Goal: Task Accomplishment & Management: Use online tool/utility

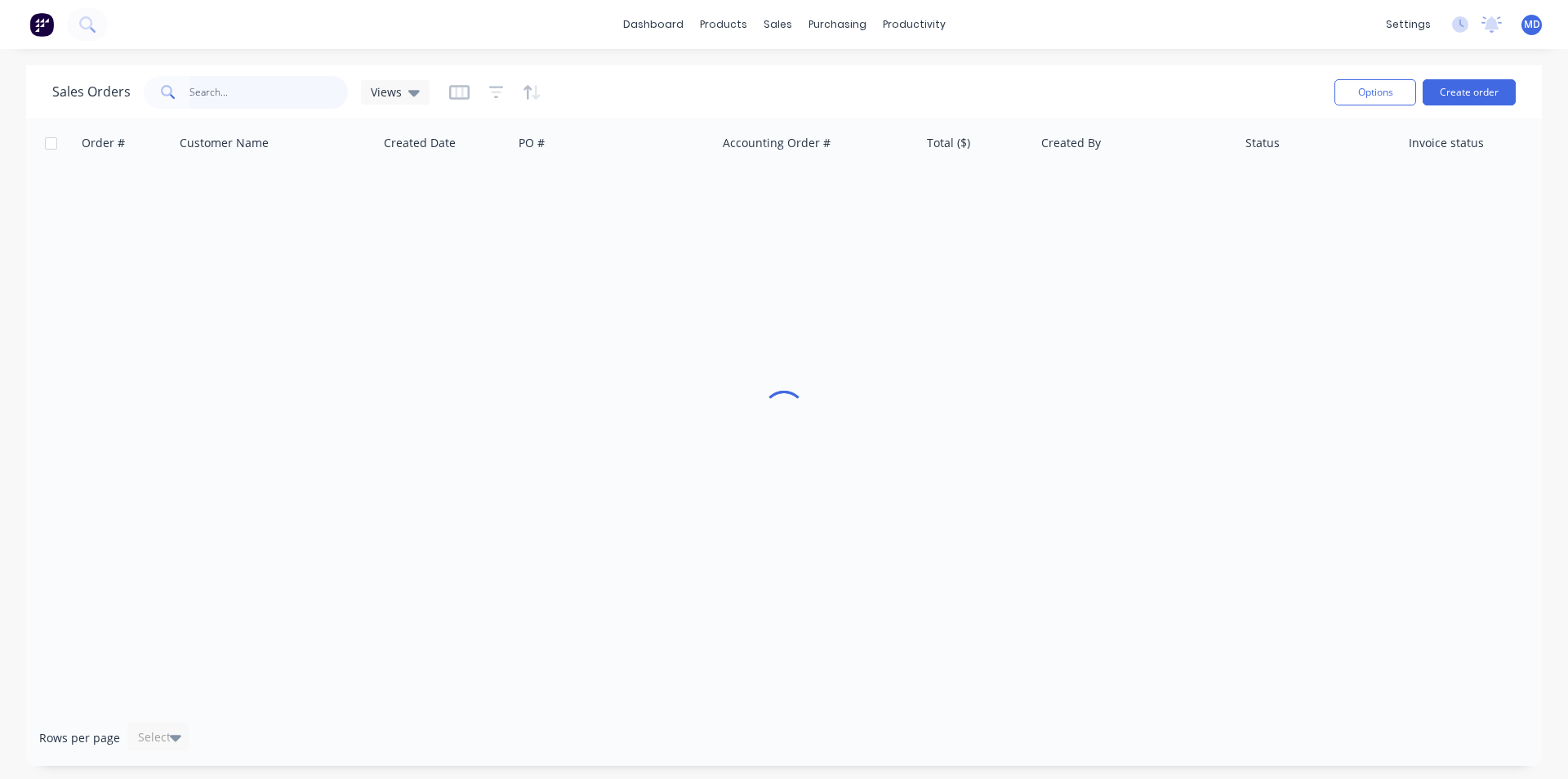
click at [193, 94] on input "text" at bounding box center [268, 92] width 159 height 33
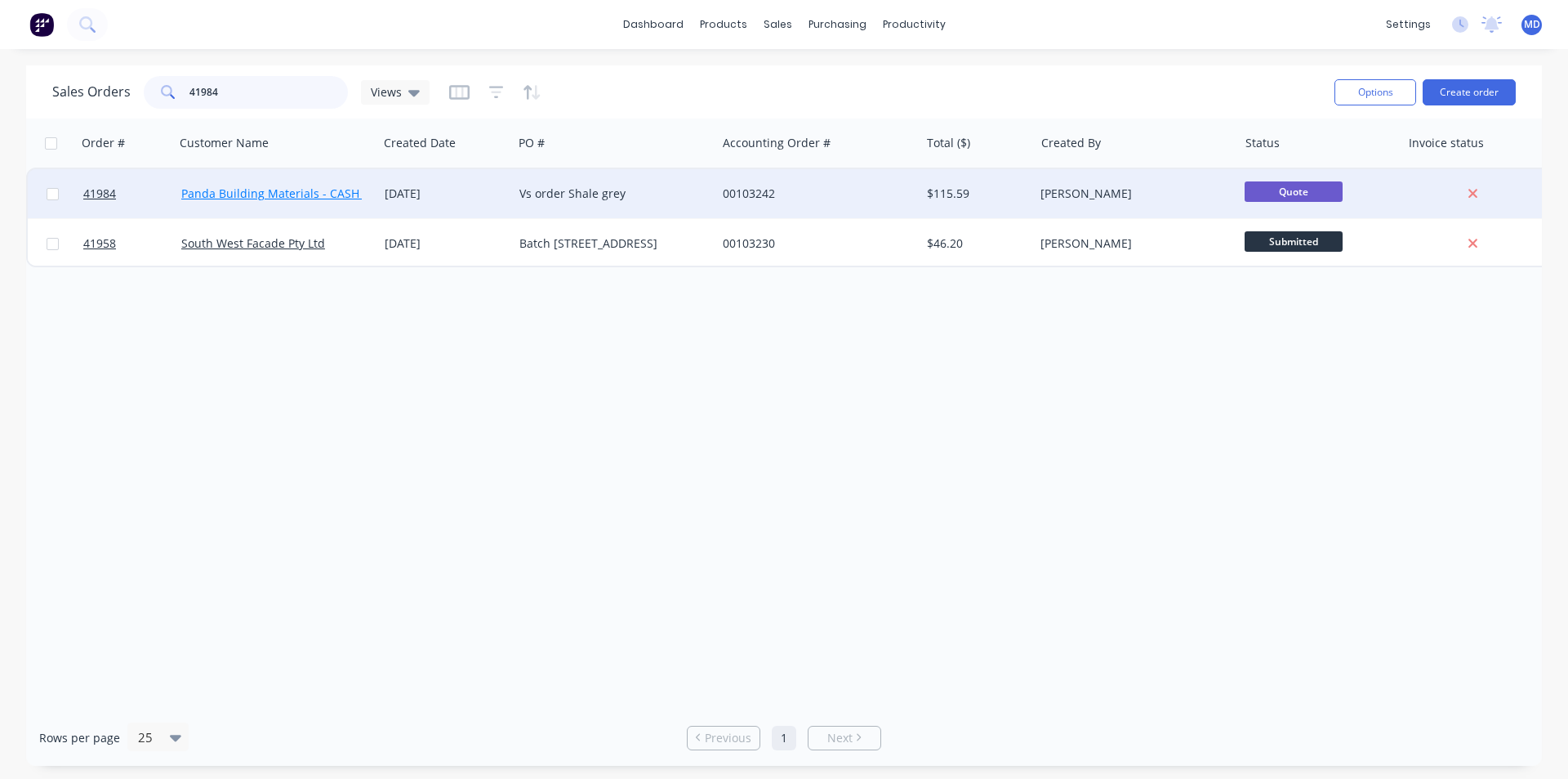
type input "41984"
click at [283, 197] on link "Panda Building Materials - CASH SALE" at bounding box center [285, 193] width 208 height 16
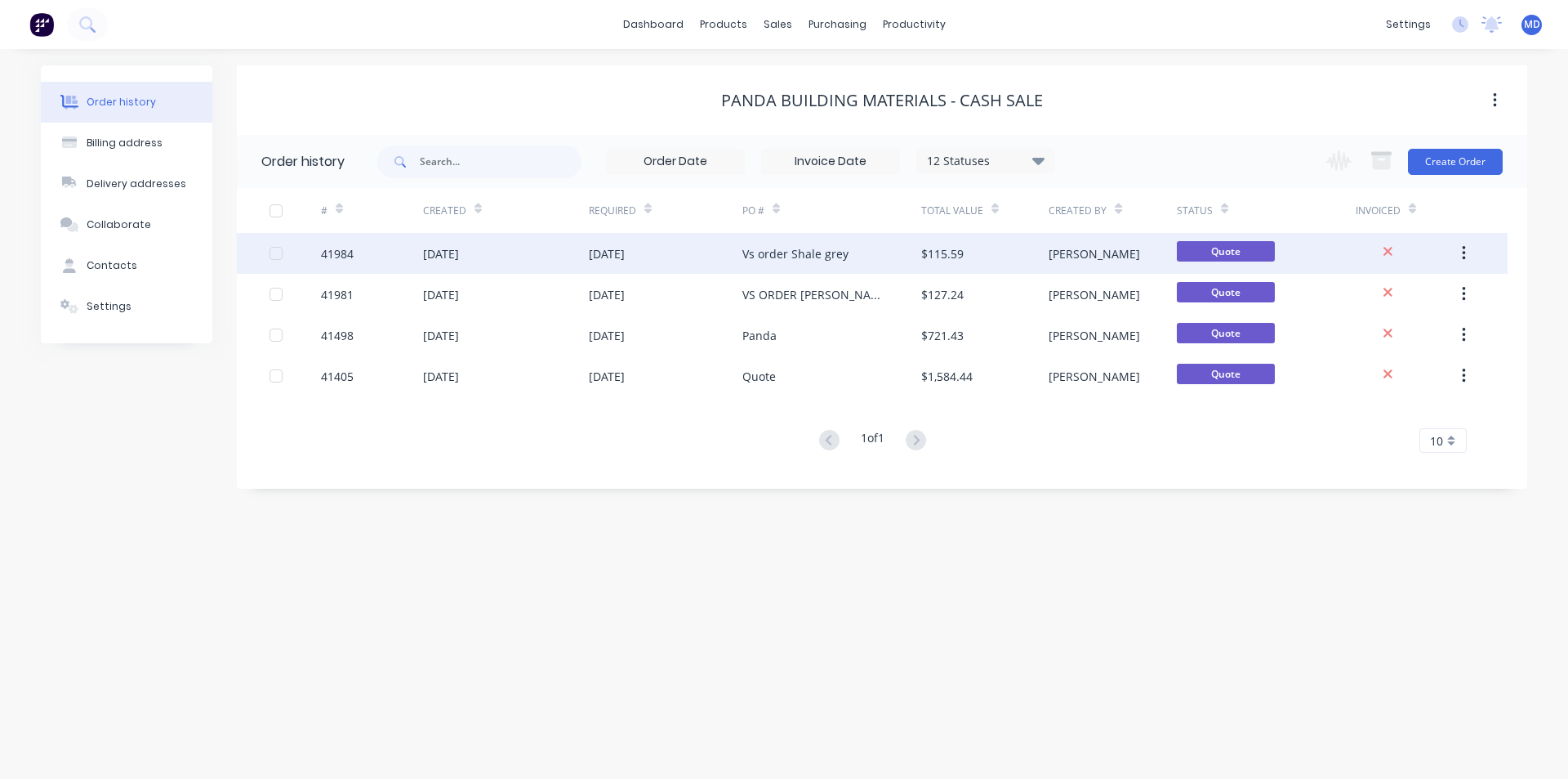
click at [337, 249] on div "41984" at bounding box center [337, 254] width 33 height 18
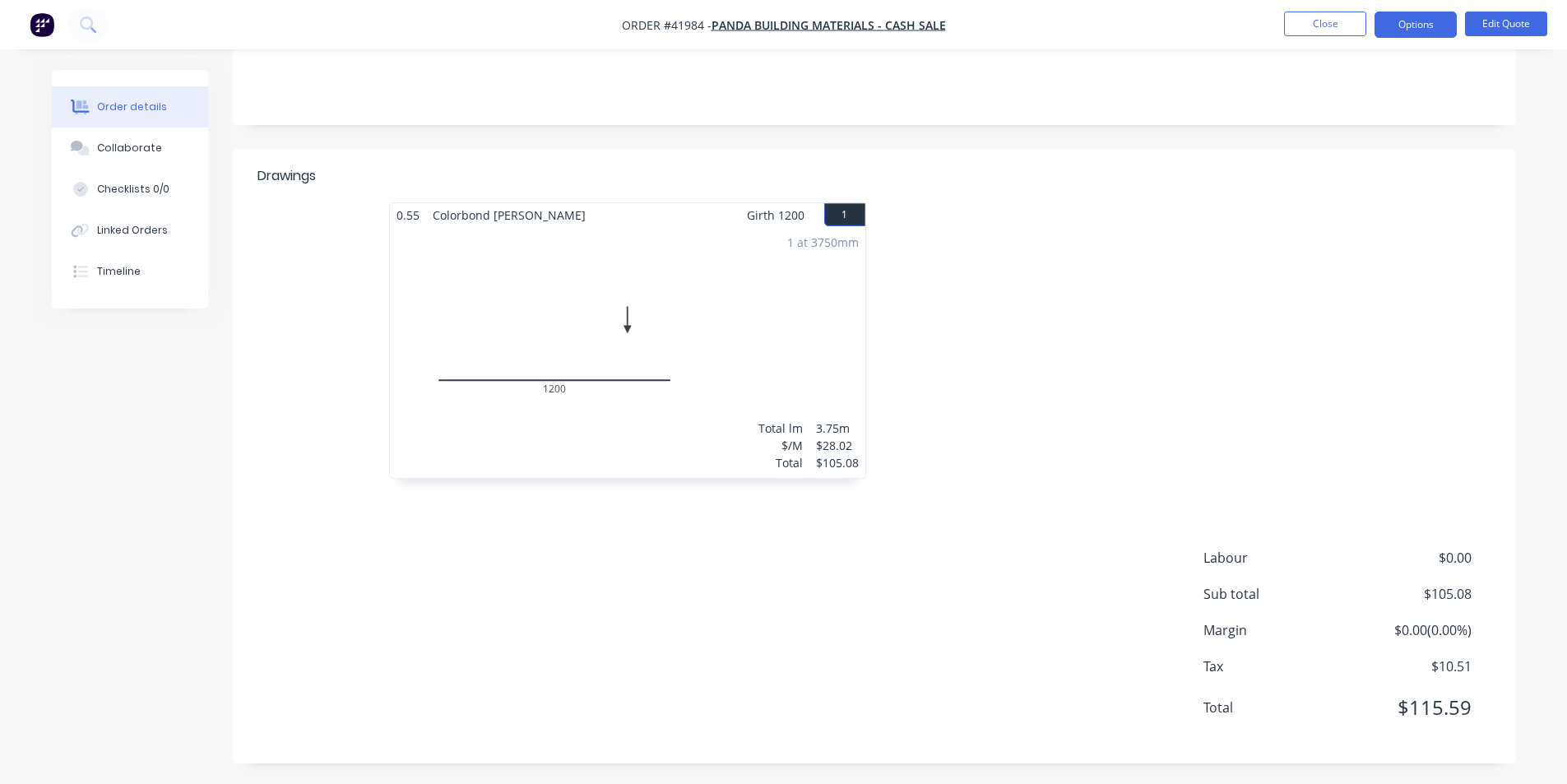
scroll to position [311, 0]
click at [1339, 22] on button "Close" at bounding box center [1325, 24] width 82 height 24
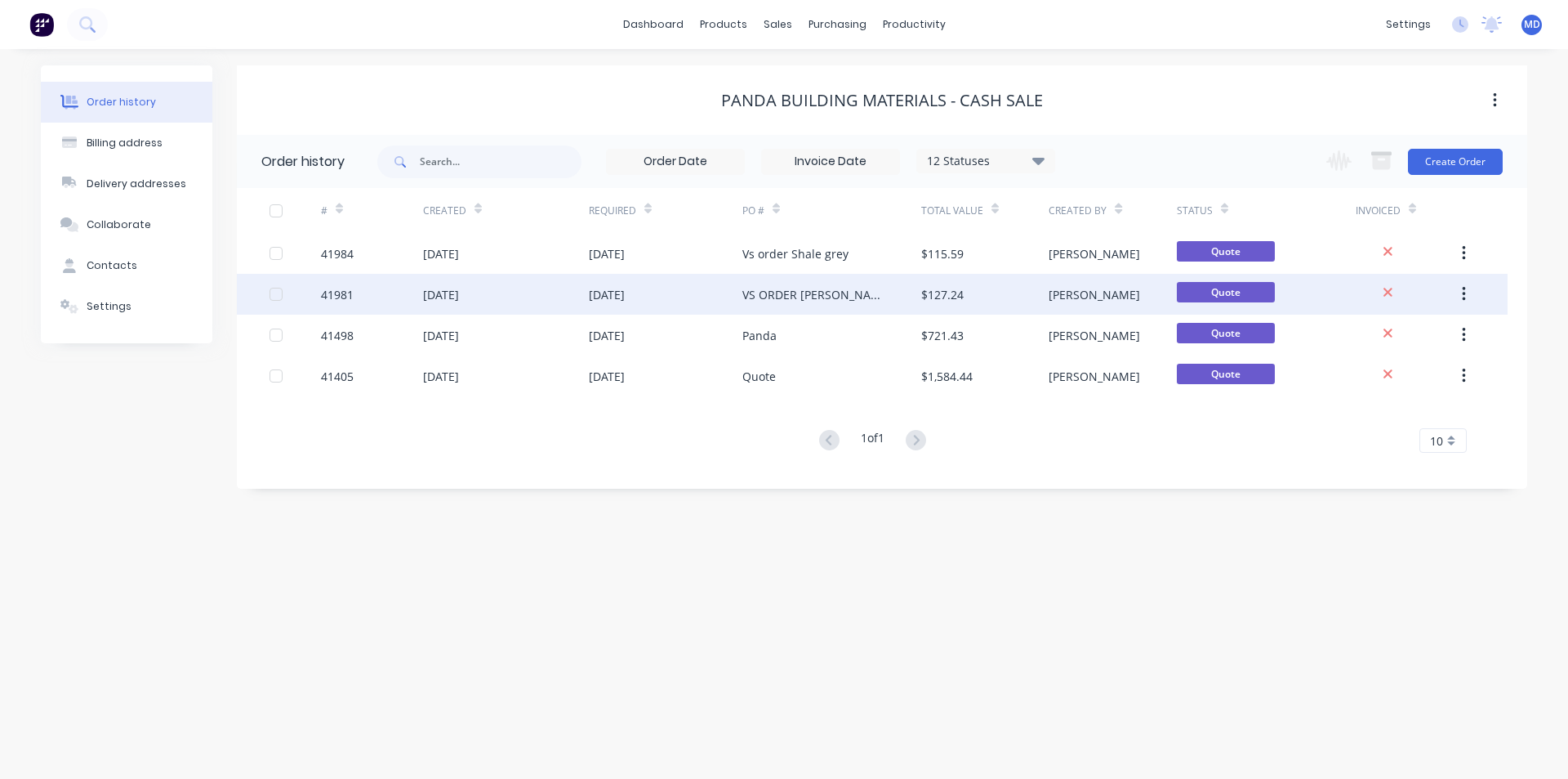
click at [377, 304] on div "41981" at bounding box center [372, 294] width 102 height 41
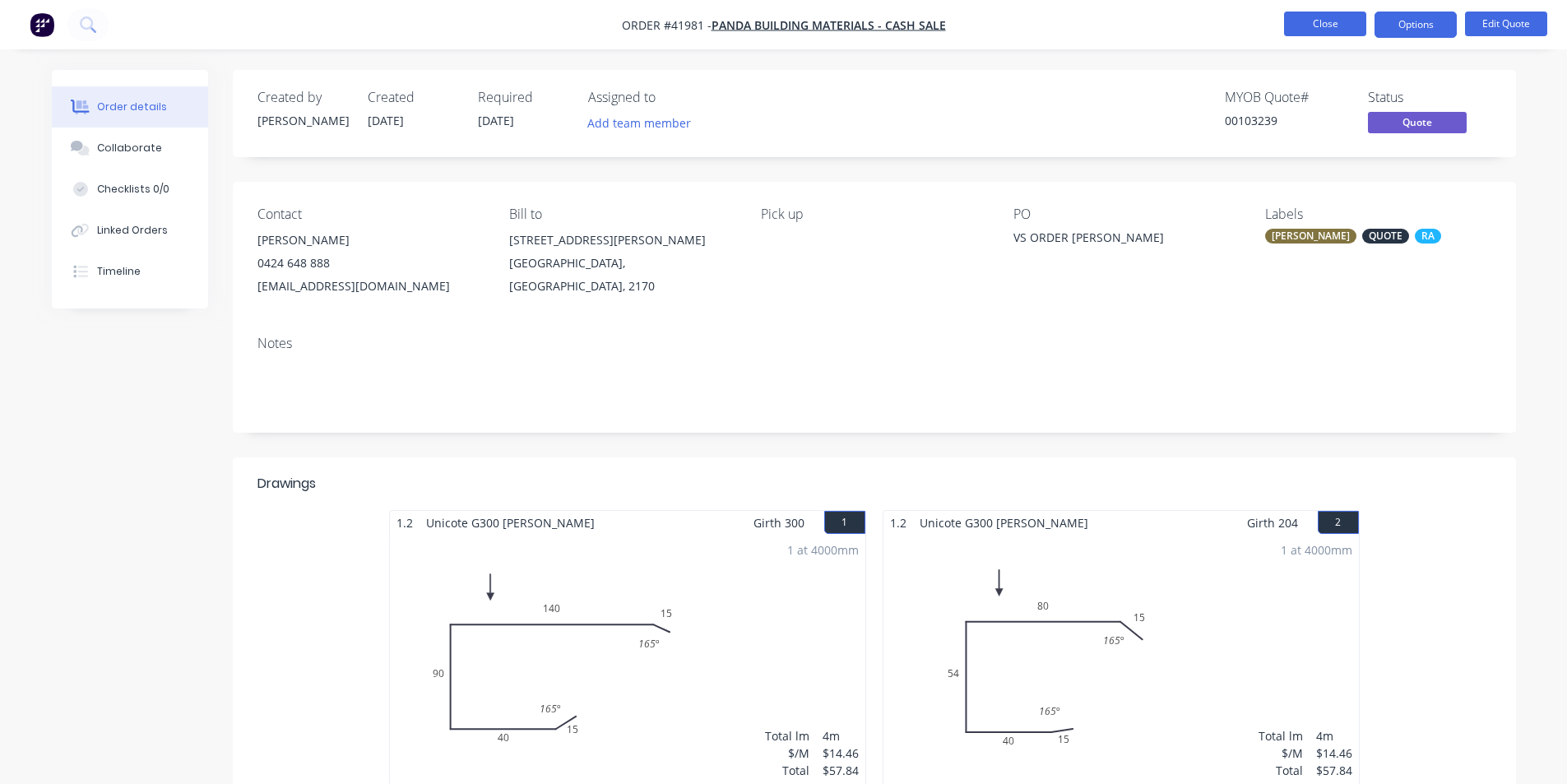
click at [1327, 32] on button "Close" at bounding box center [1325, 24] width 82 height 24
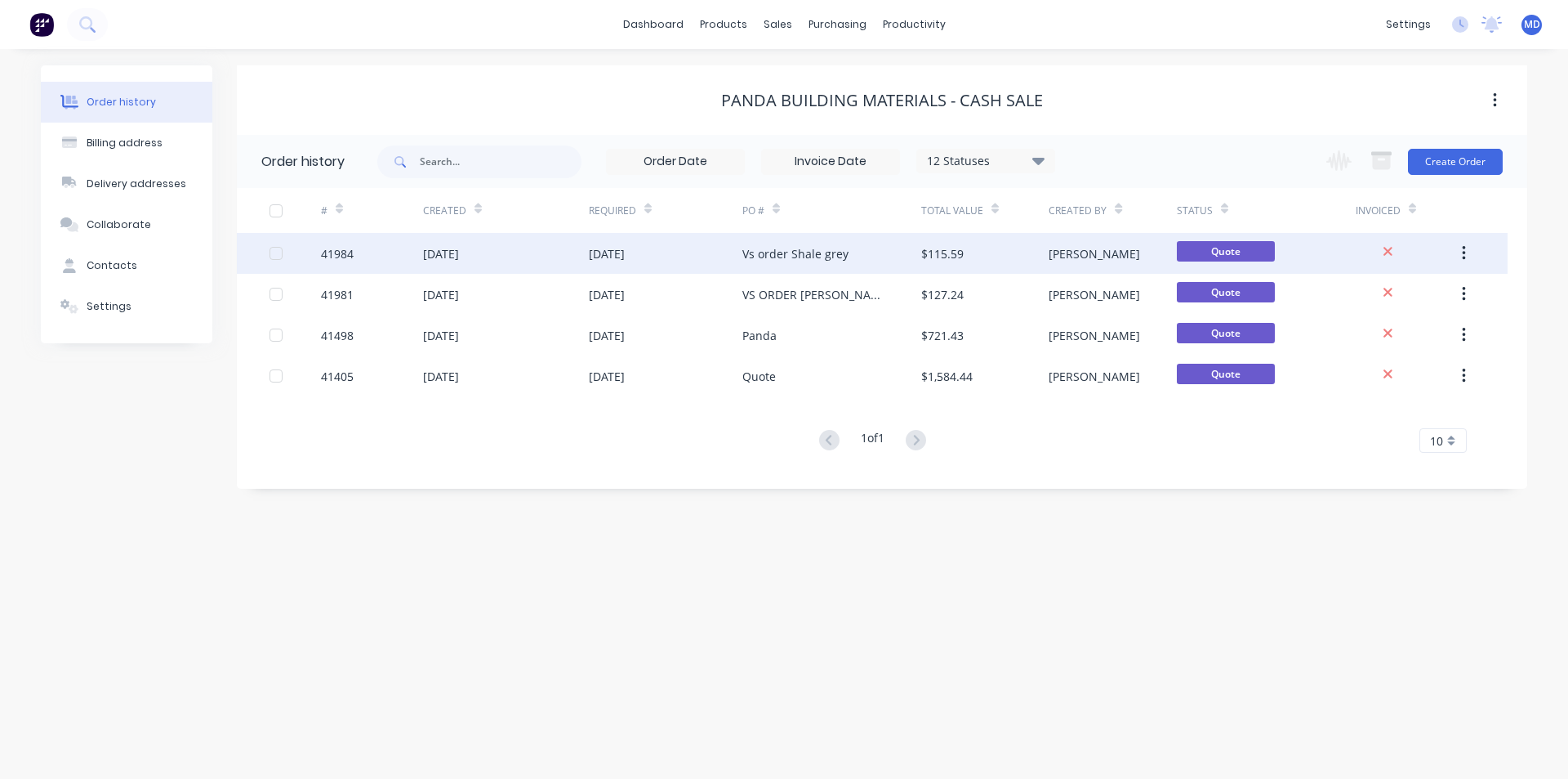
click at [353, 251] on div "41984" at bounding box center [337, 254] width 33 height 18
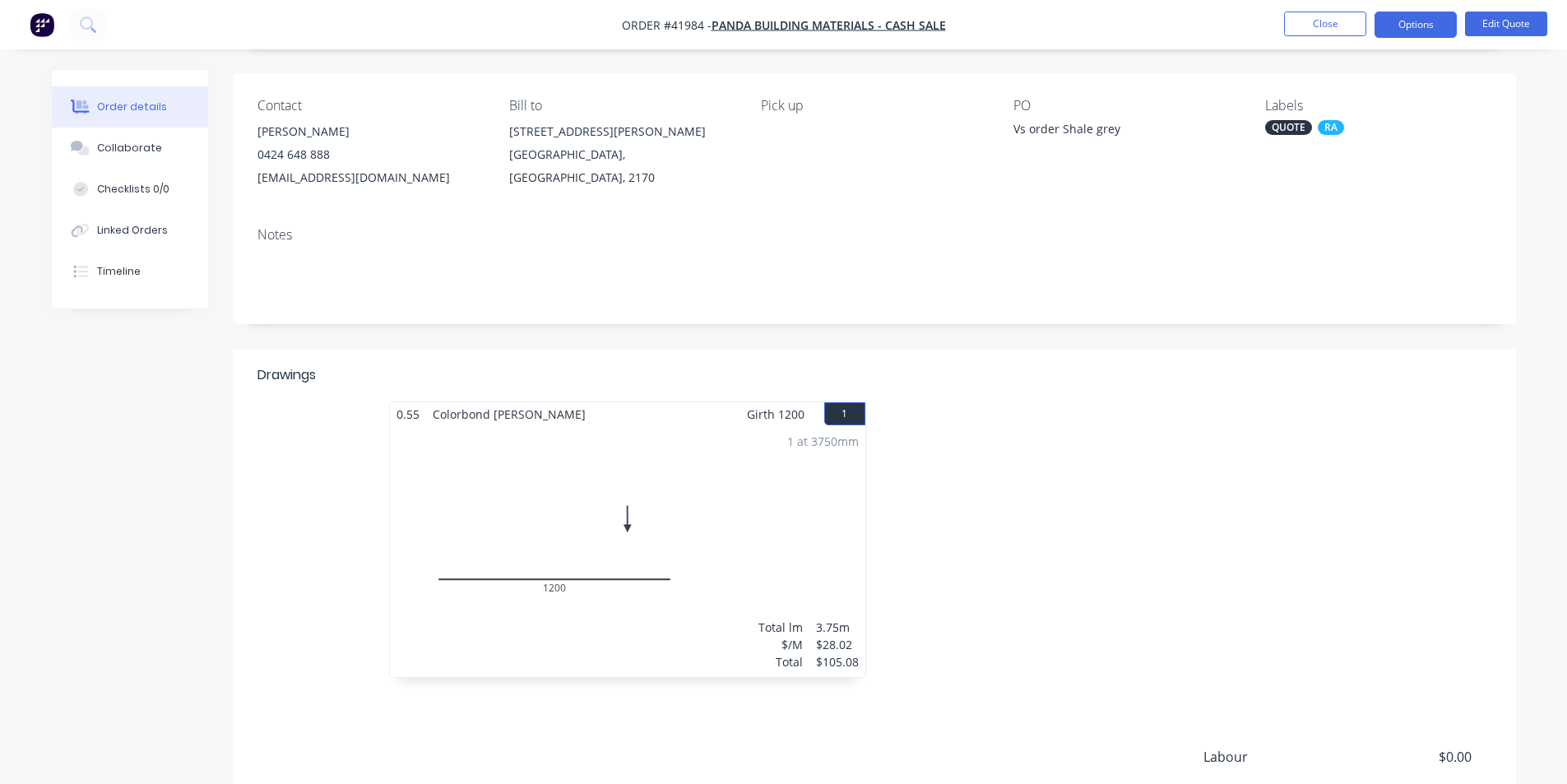
scroll to position [311, 0]
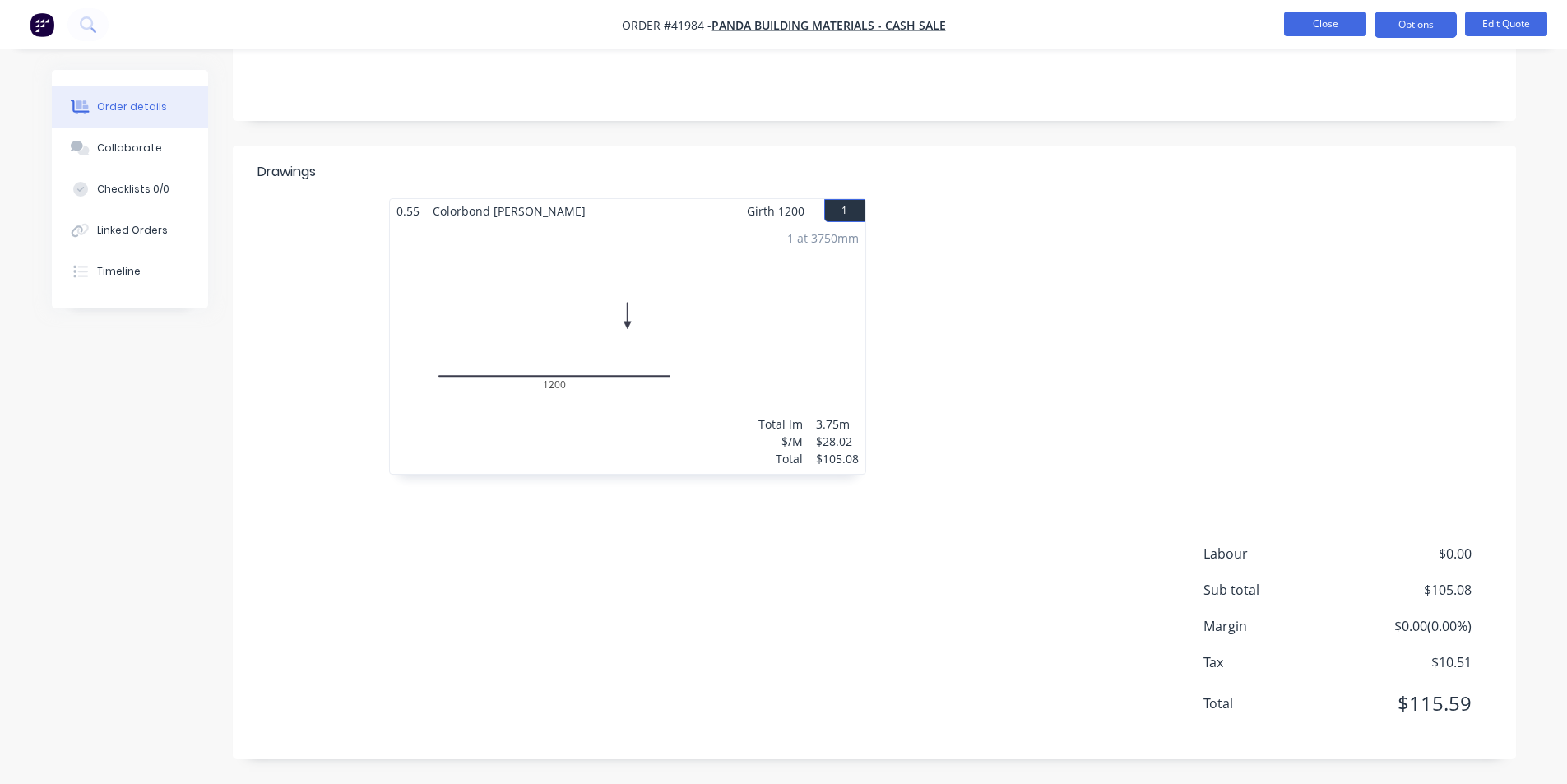
click at [1336, 24] on button "Close" at bounding box center [1325, 24] width 82 height 24
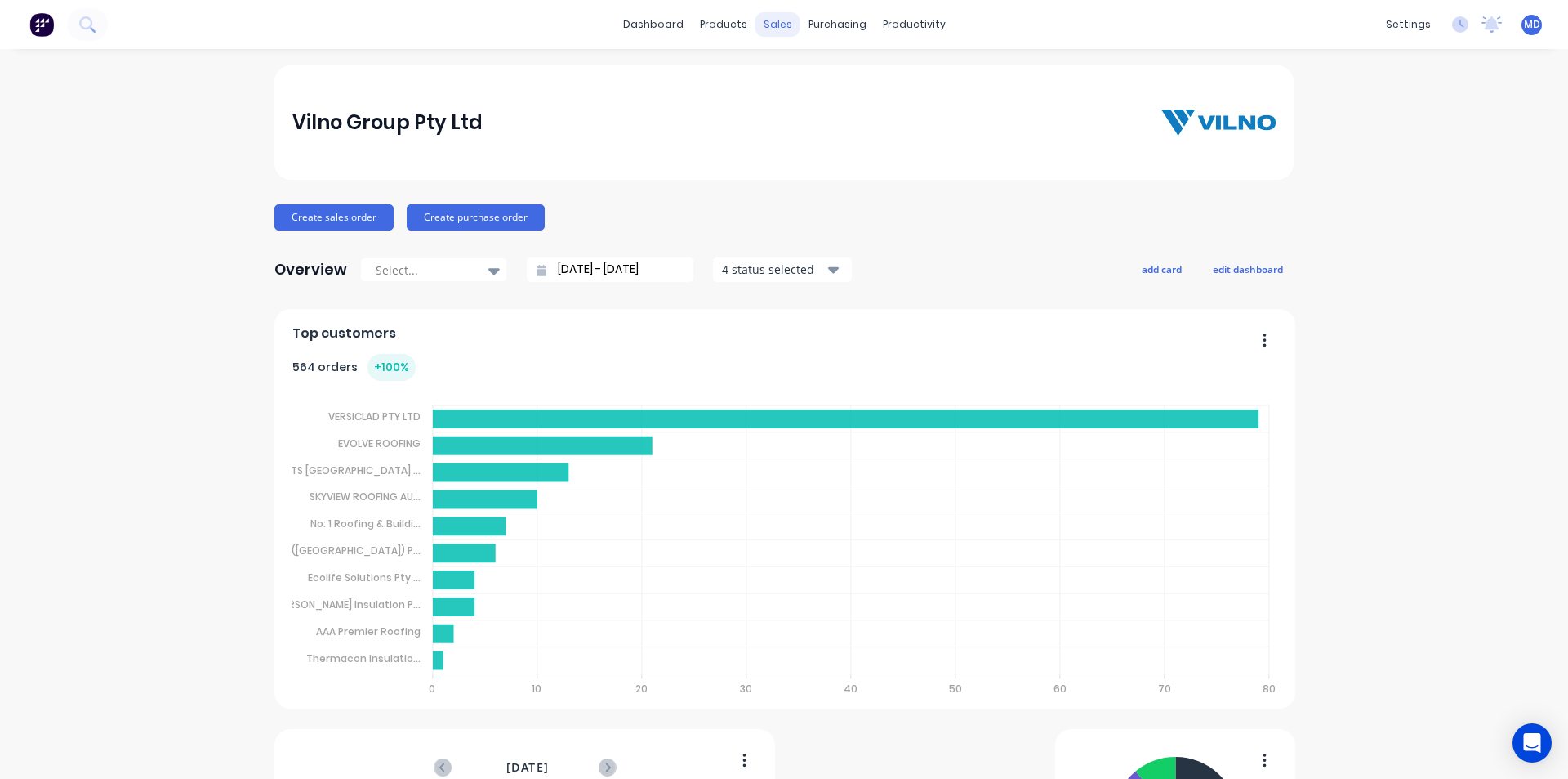
click at [781, 19] on div "sales" at bounding box center [778, 24] width 45 height 24
click at [809, 67] on link "Sales Orders" at bounding box center [858, 77] width 217 height 33
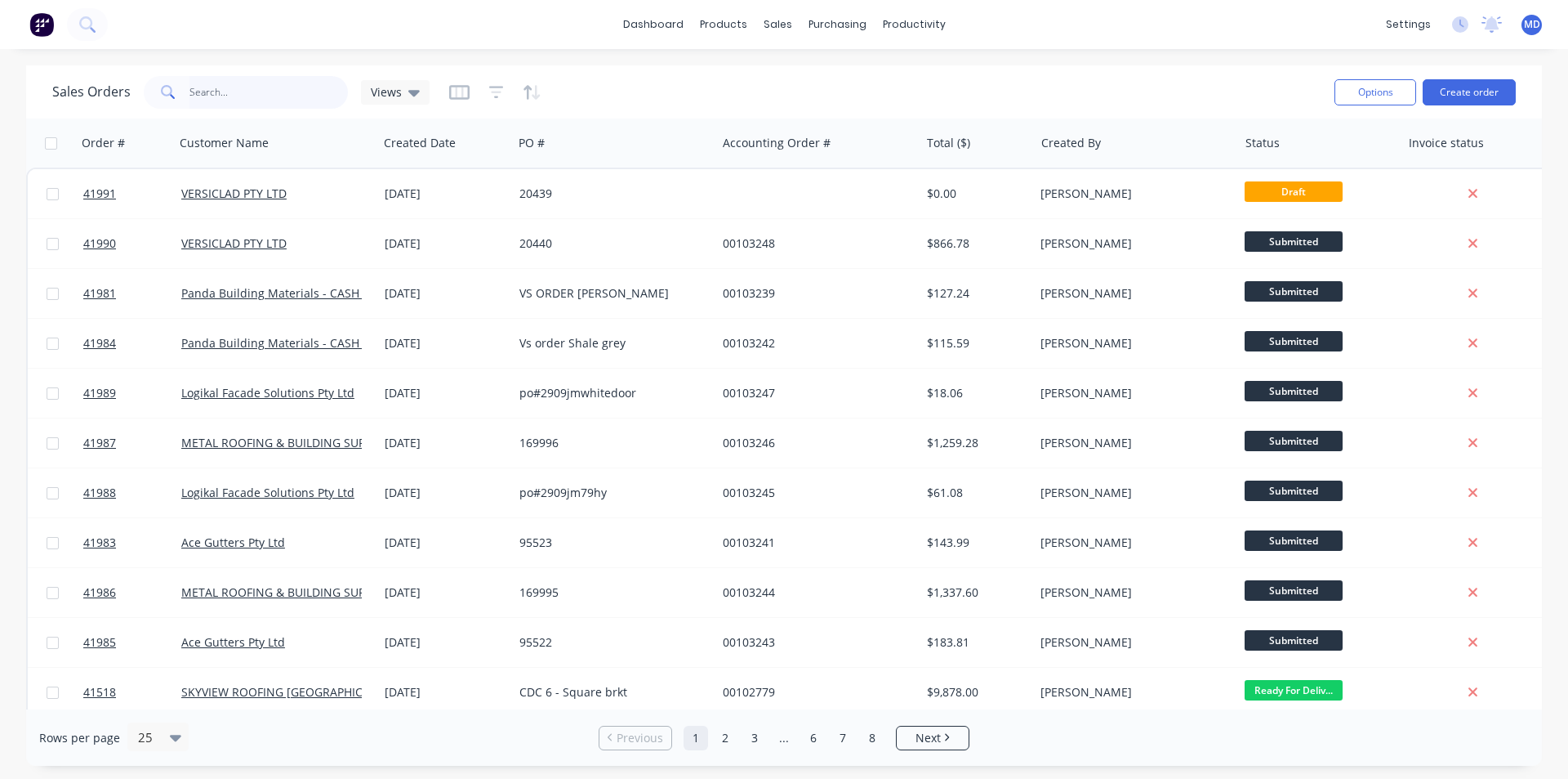
click at [262, 96] on input "text" at bounding box center [268, 92] width 159 height 33
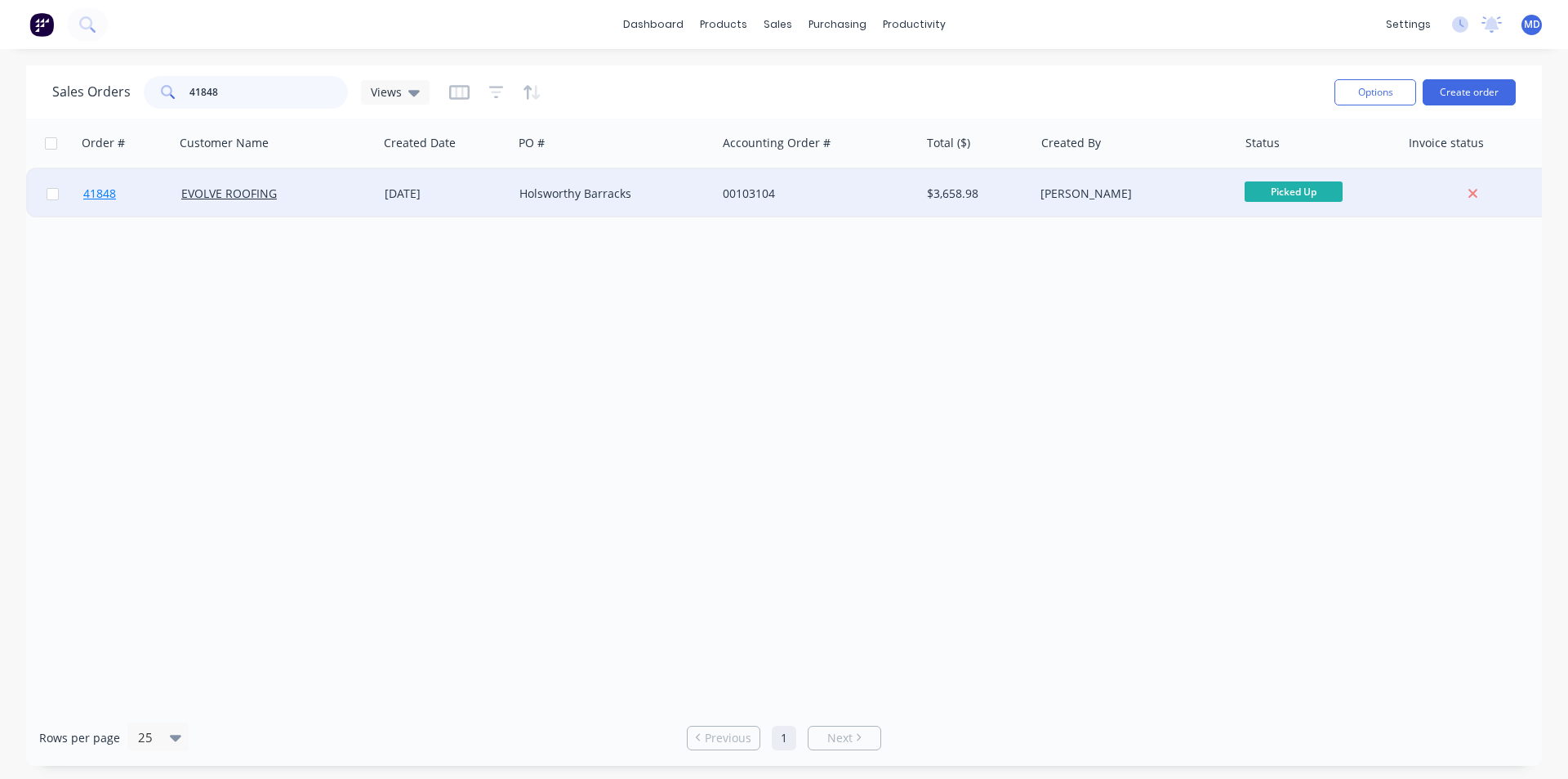
type input "41848"
click at [98, 183] on link "41848" at bounding box center [133, 193] width 98 height 49
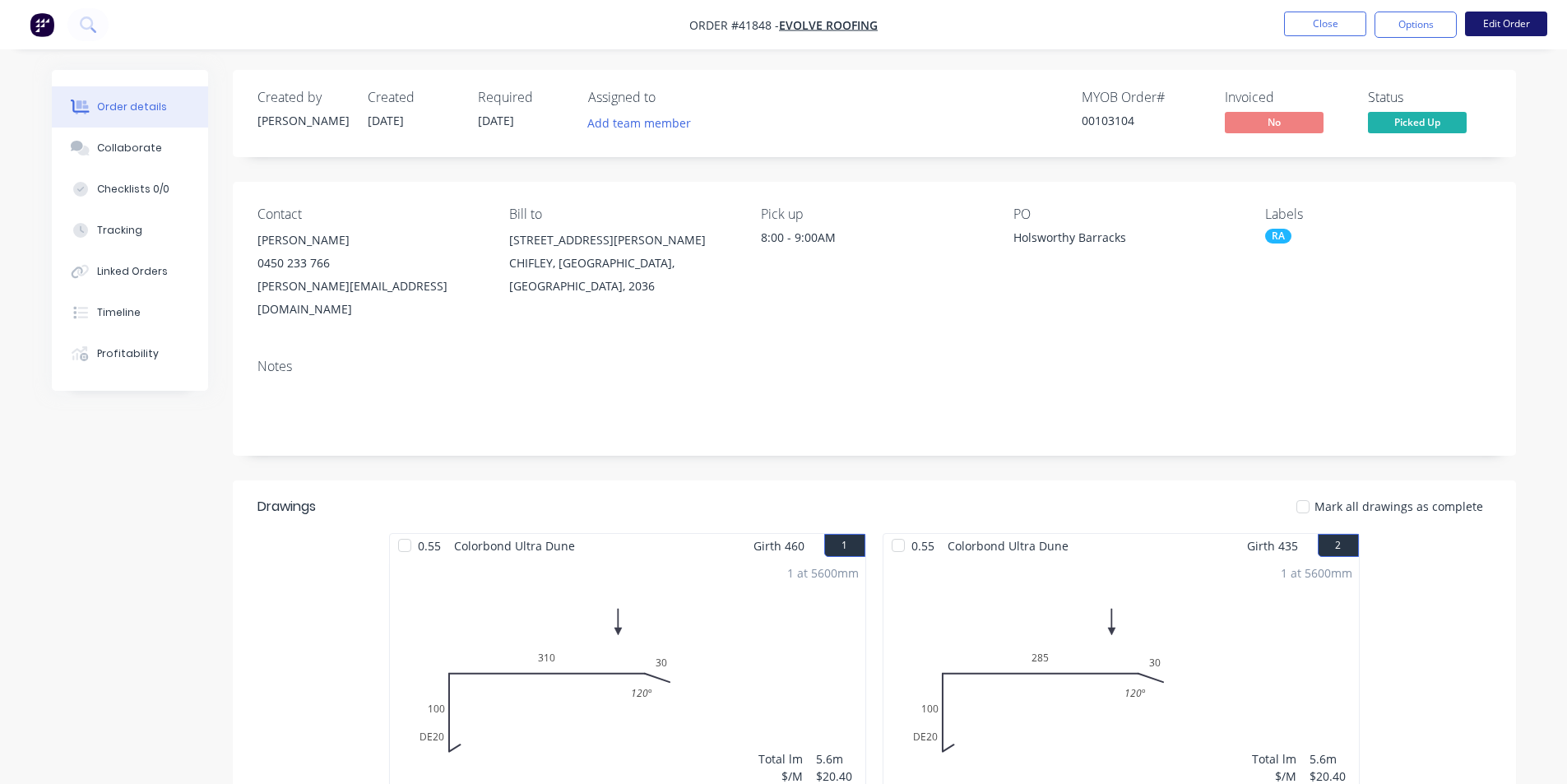
click at [1529, 22] on button "Edit Order" at bounding box center [1507, 24] width 82 height 24
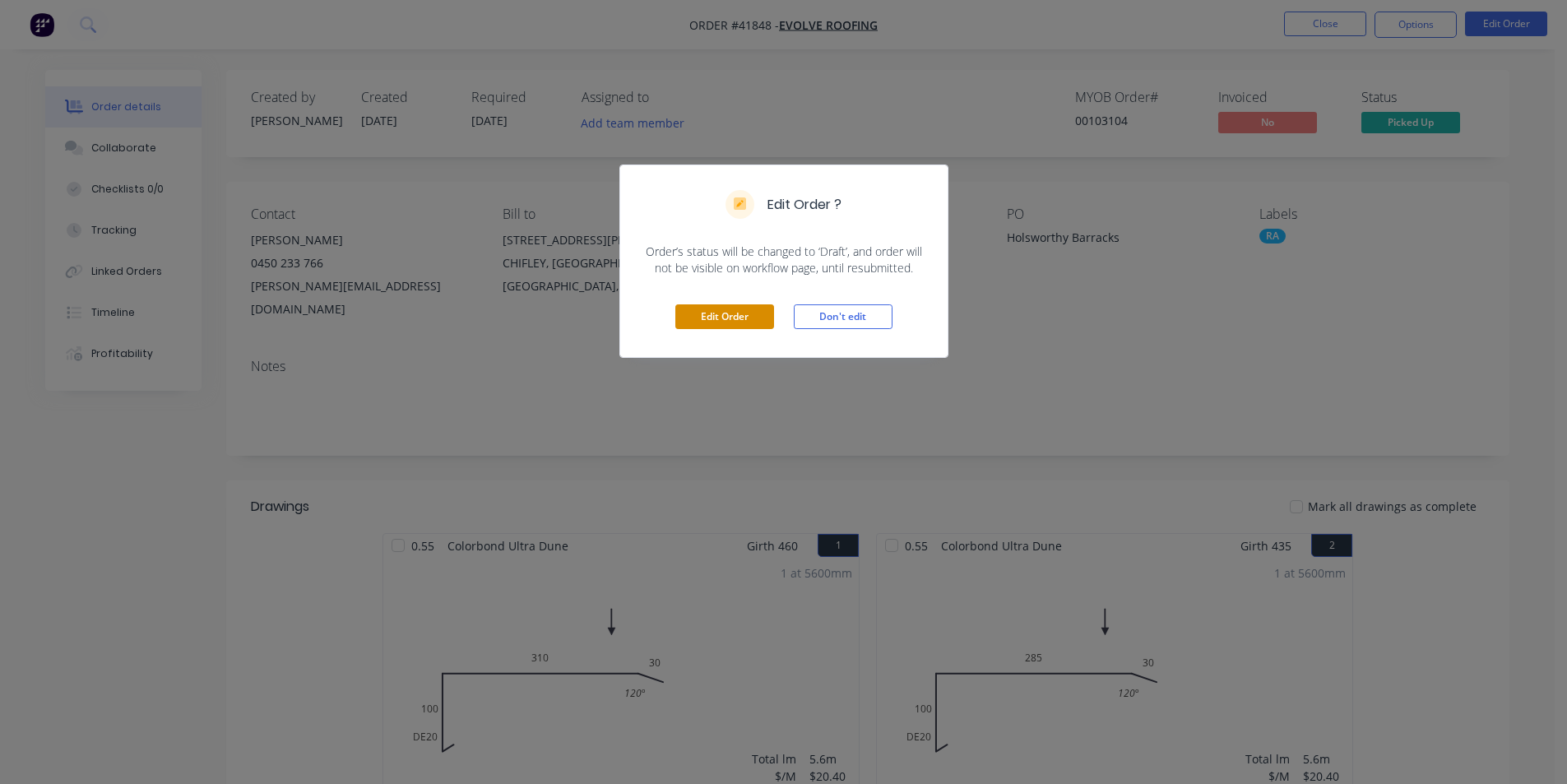
click at [720, 329] on button "Edit Order" at bounding box center [725, 316] width 99 height 24
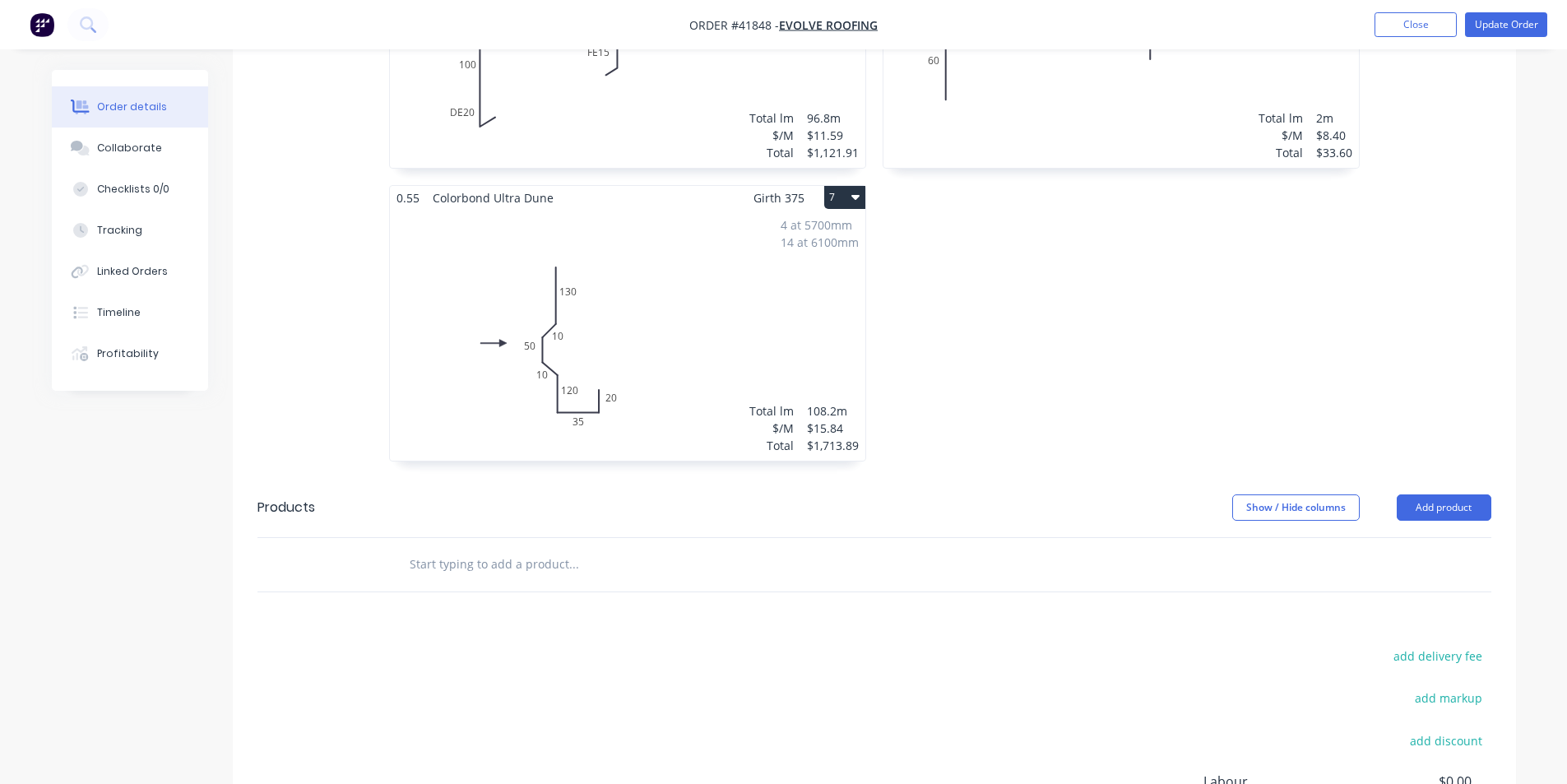
scroll to position [1441, 0]
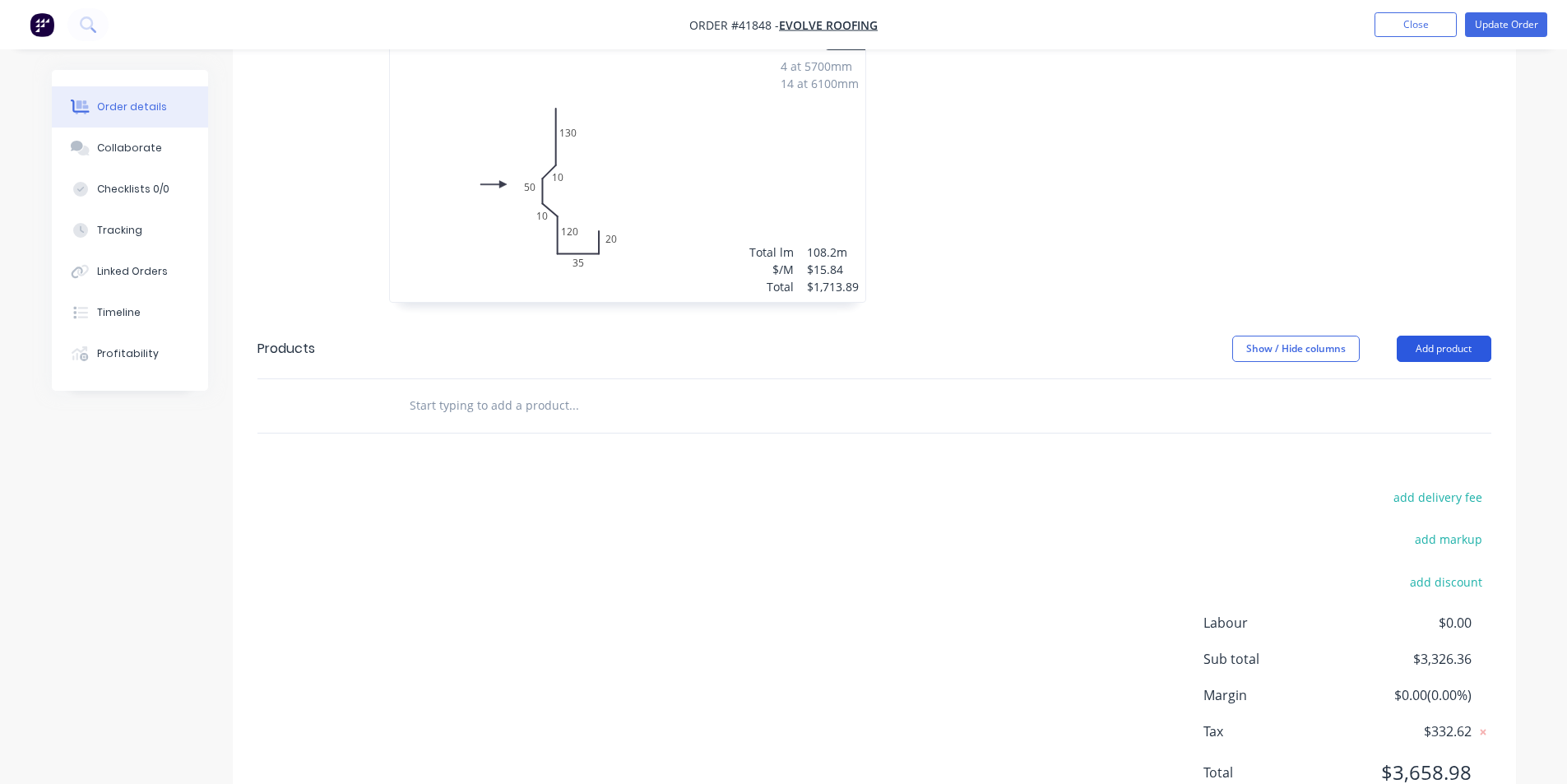
click at [1451, 336] on button "Add product" at bounding box center [1444, 348] width 95 height 26
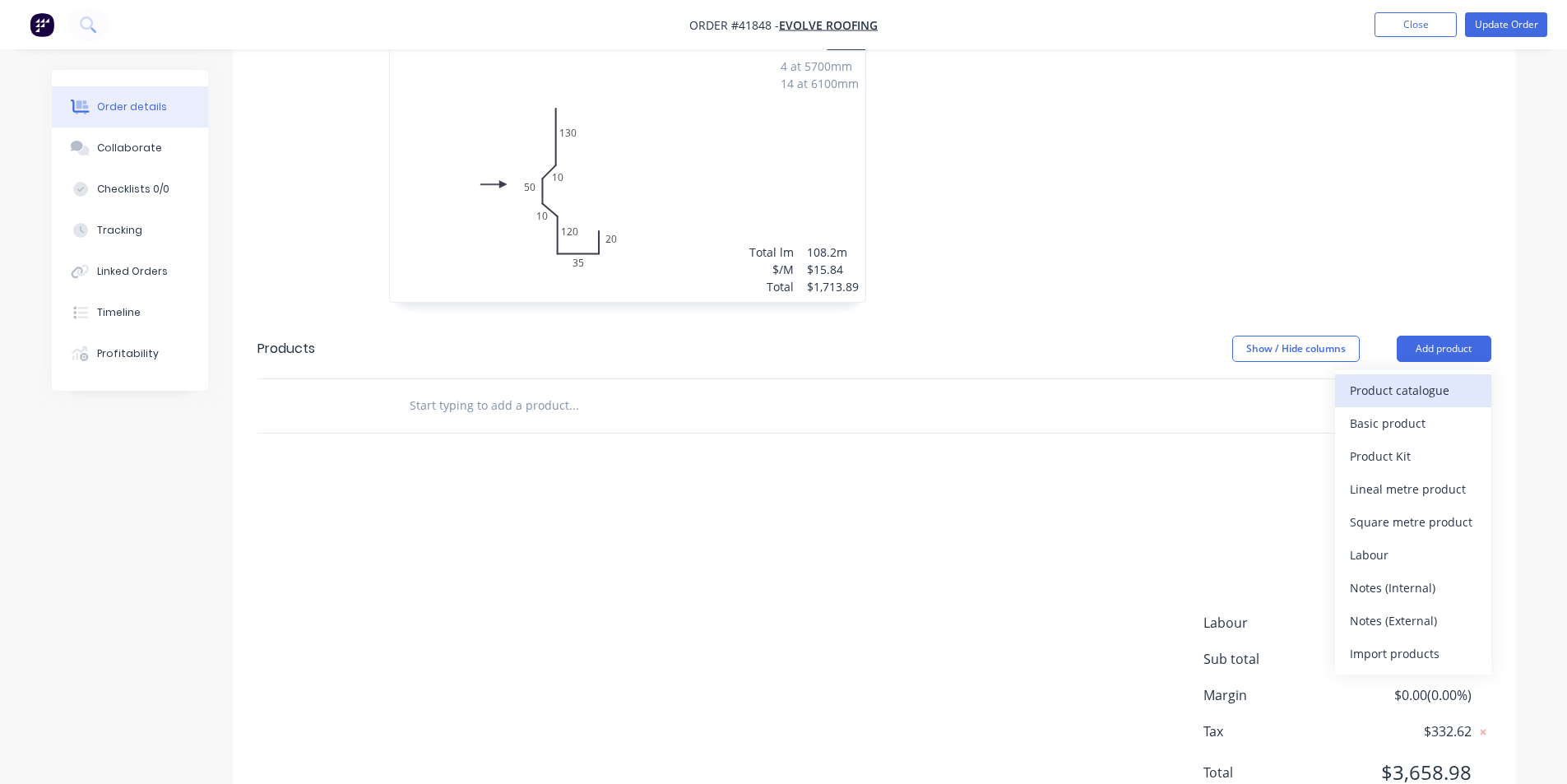
click at [1437, 379] on div "Product catalogue" at bounding box center [1413, 390] width 127 height 24
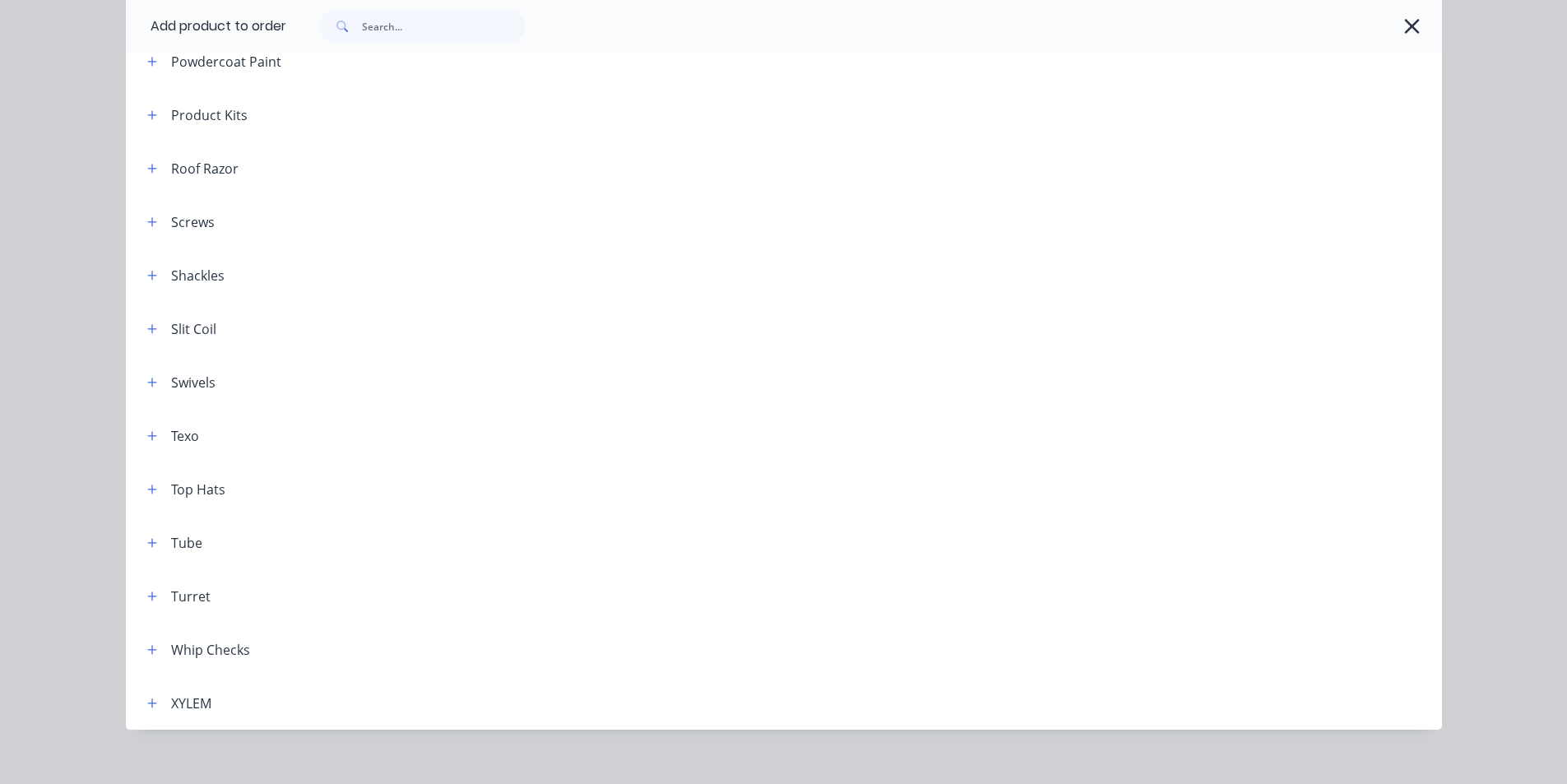
scroll to position [1069, 0]
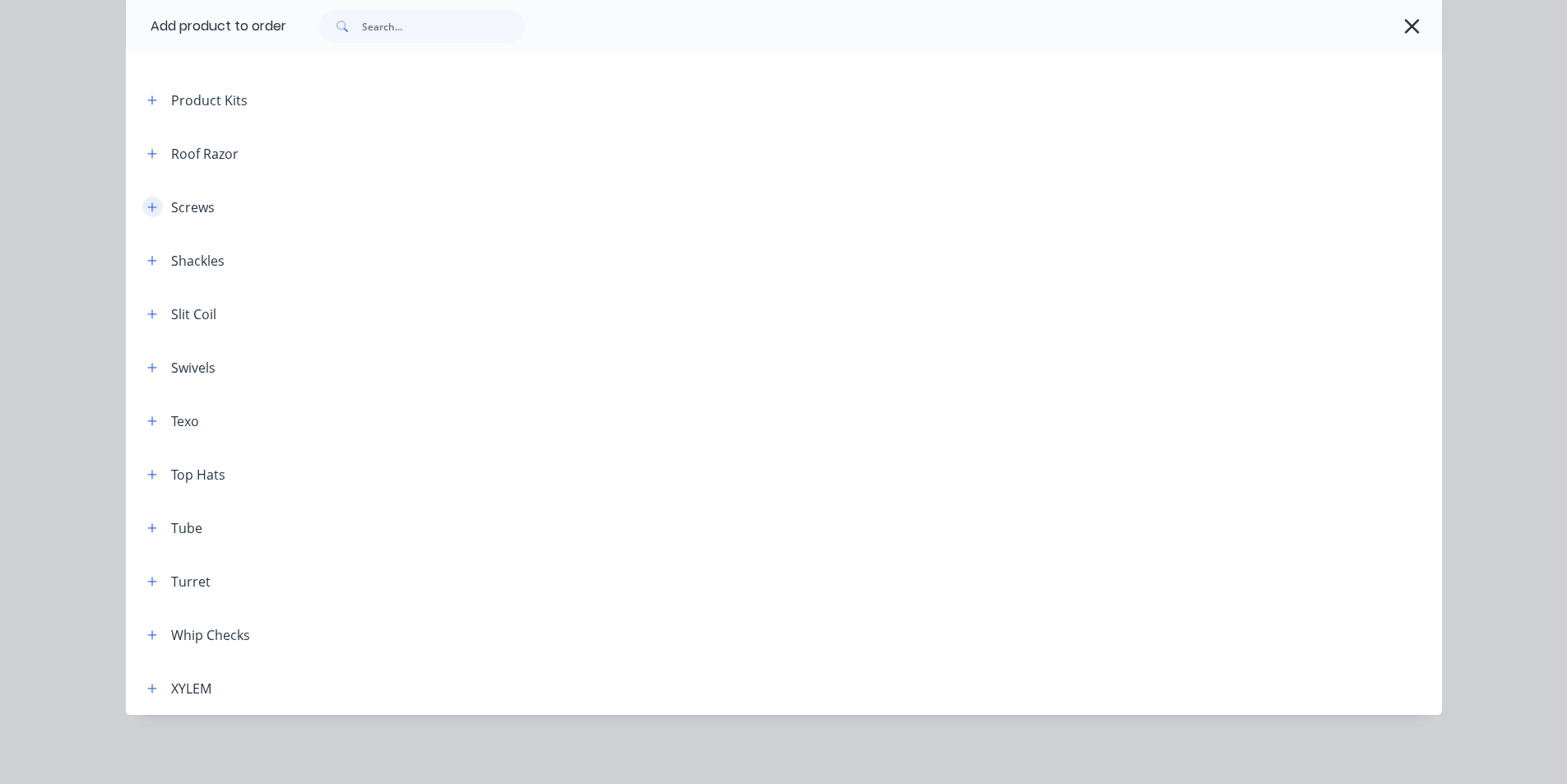
click at [155, 206] on button "button" at bounding box center [153, 206] width 20 height 20
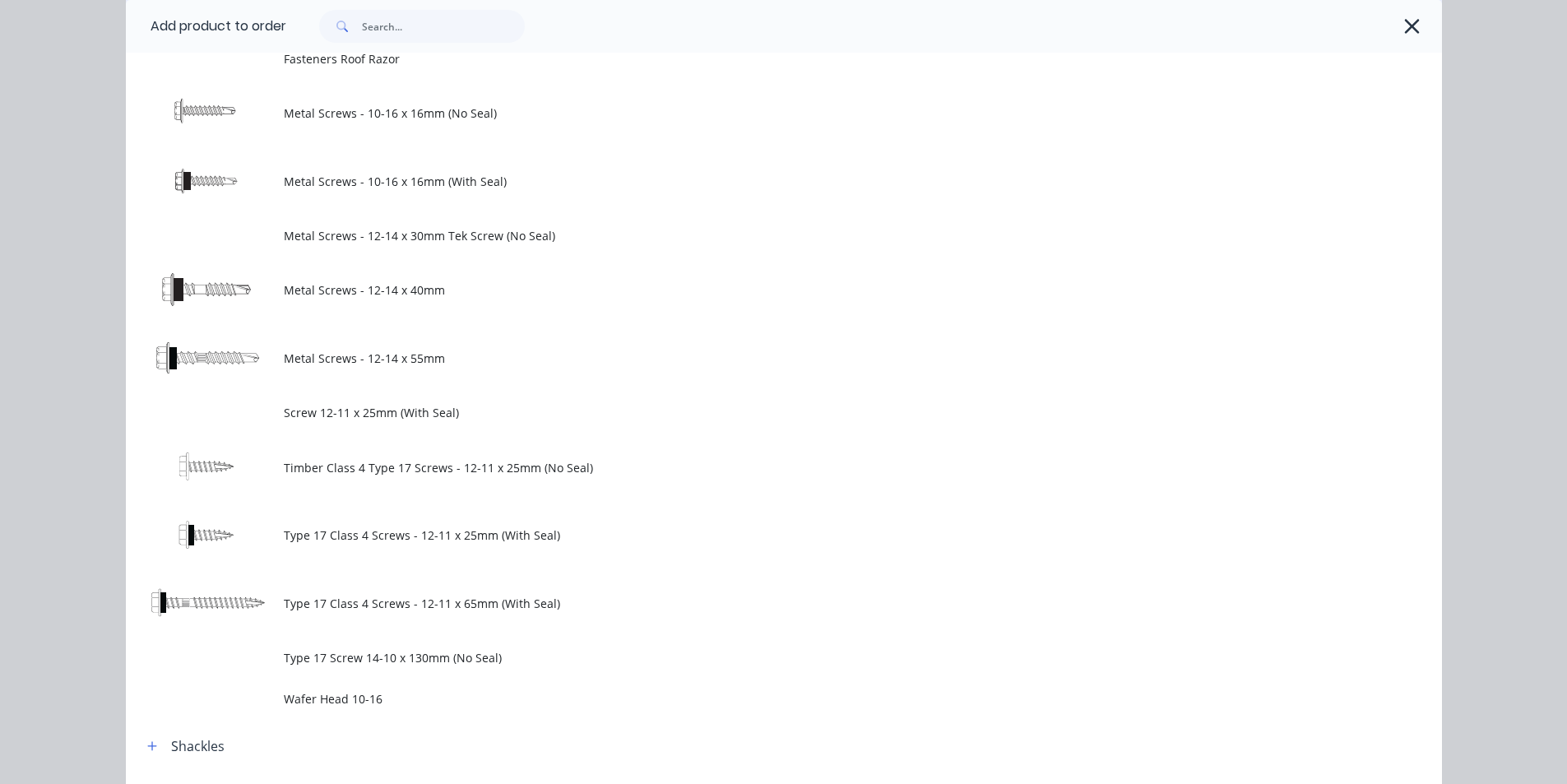
scroll to position [1892, 0]
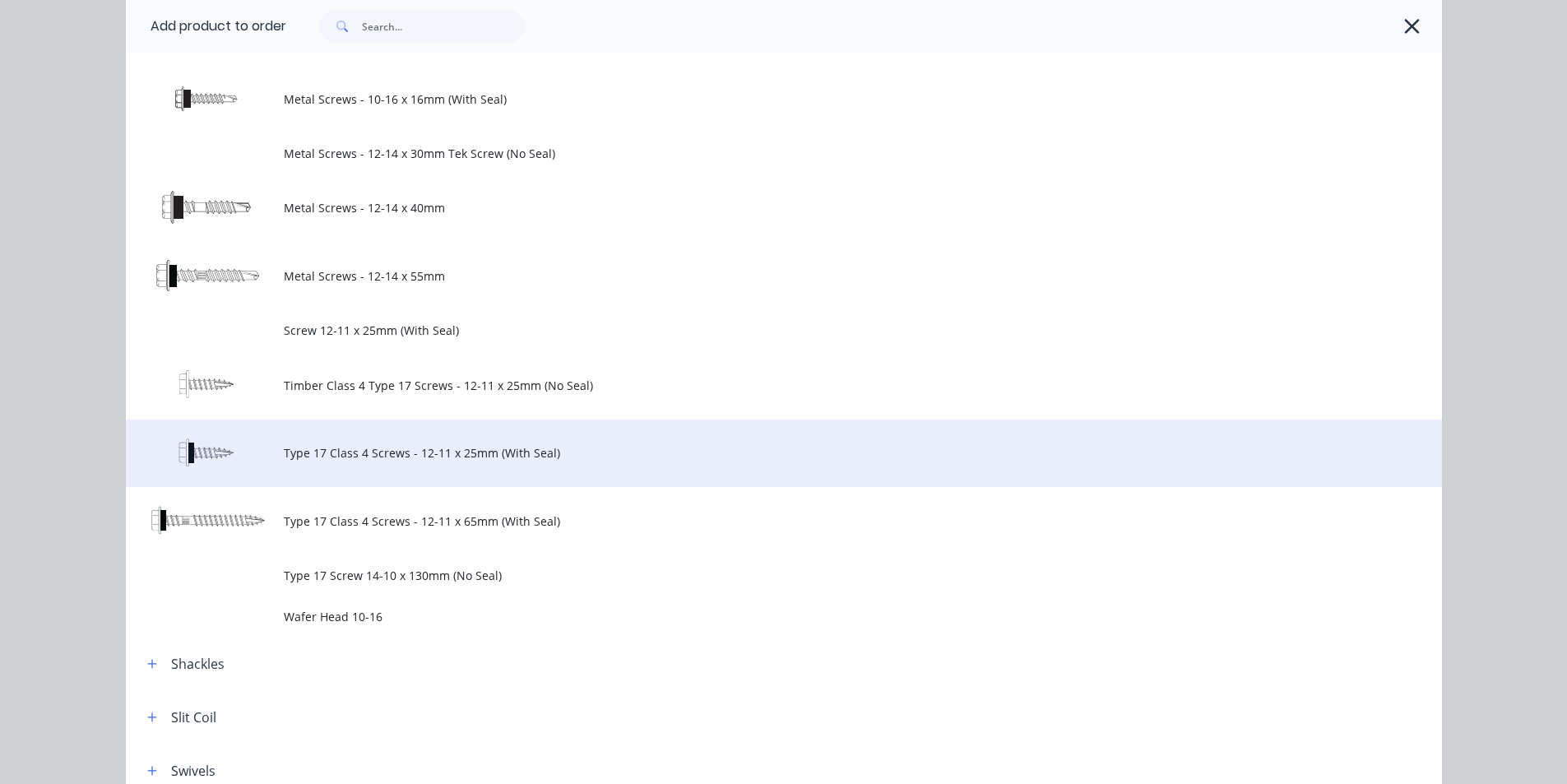
click at [655, 448] on span "Type 17 Class 4 Screws - 12-11 x 25mm (With Seal)" at bounding box center [747, 452] width 926 height 18
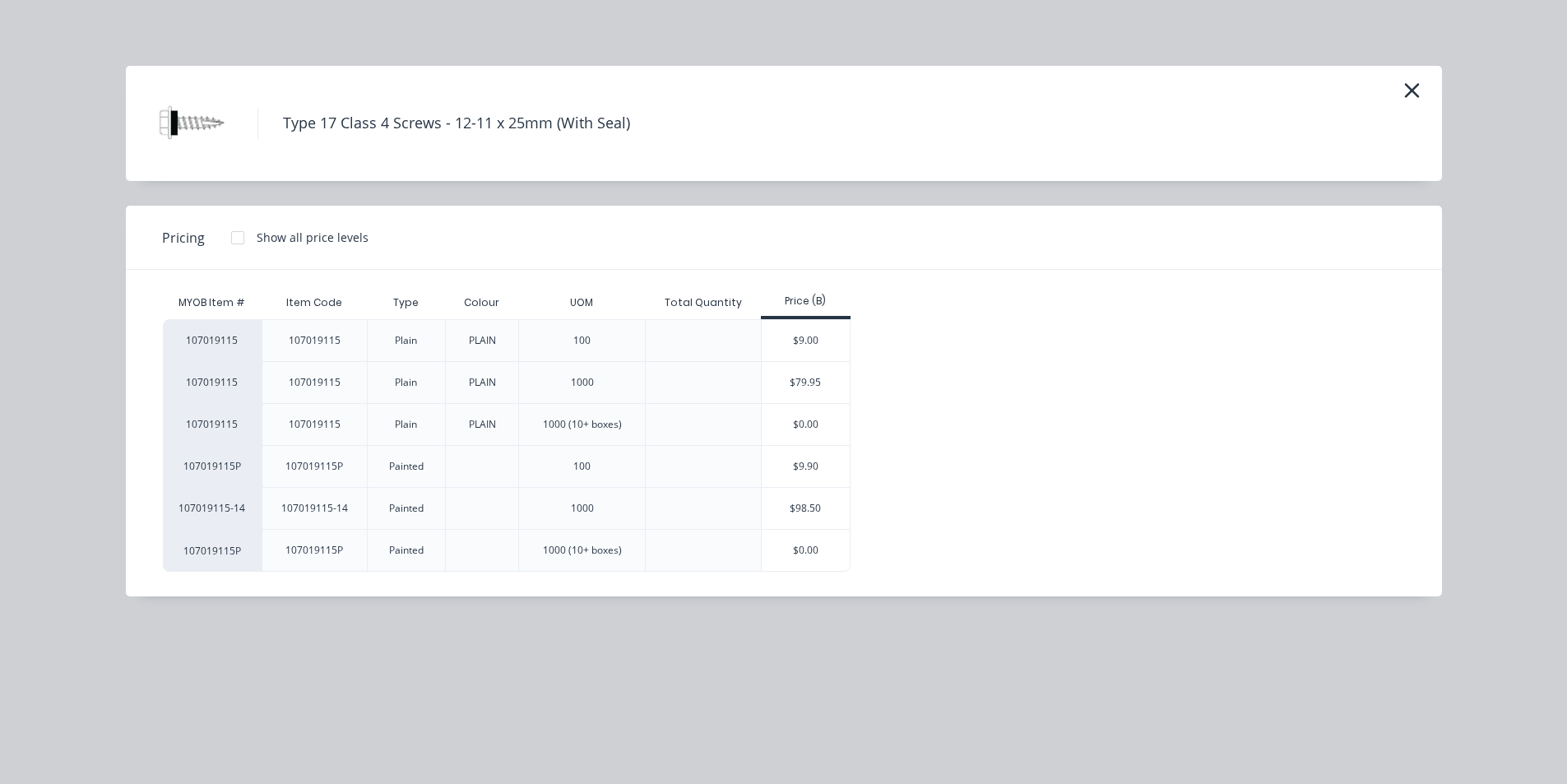
scroll to position [1464, 0]
click at [1418, 88] on icon "button" at bounding box center [1412, 90] width 18 height 23
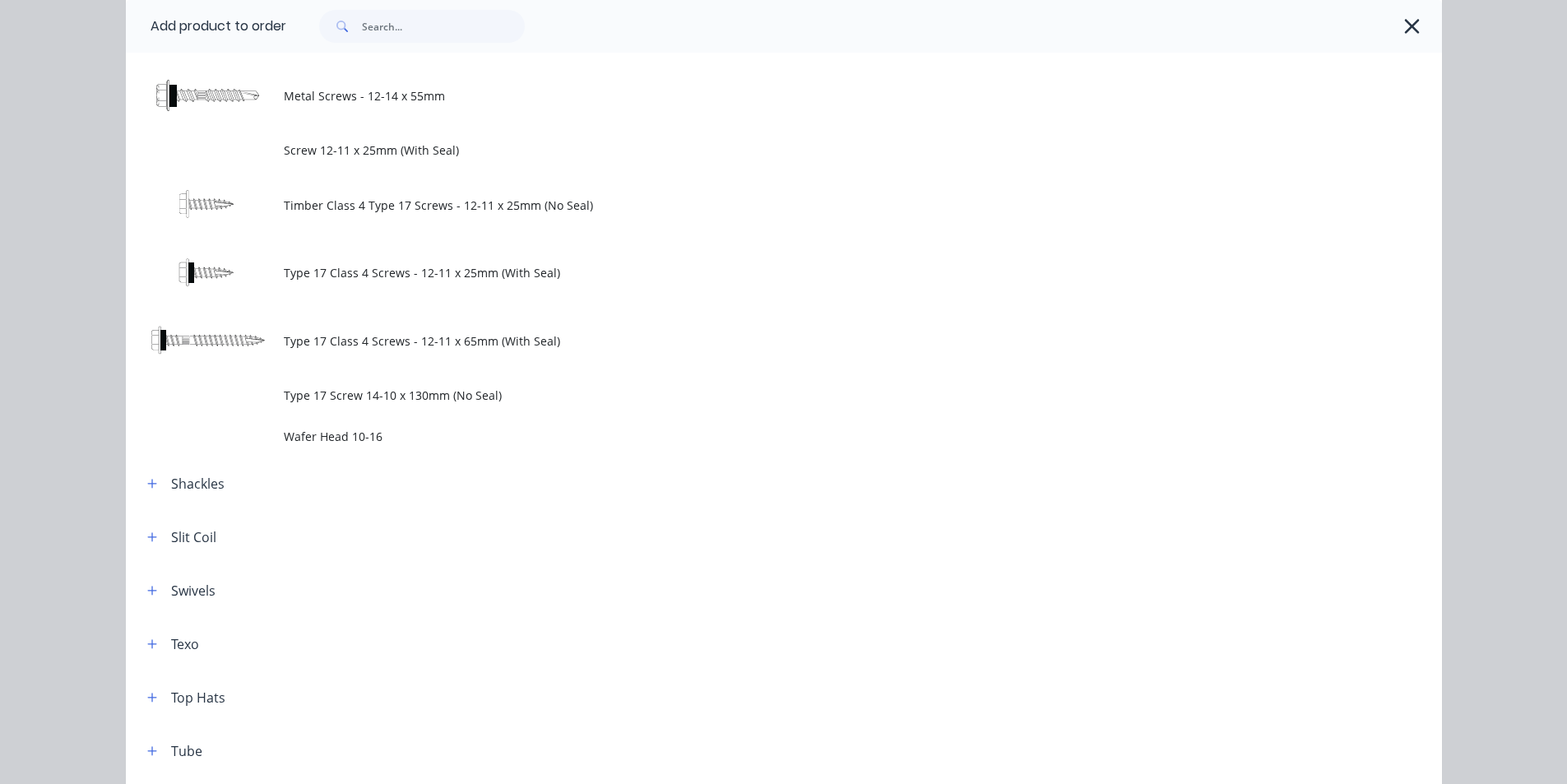
scroll to position [1825, 0]
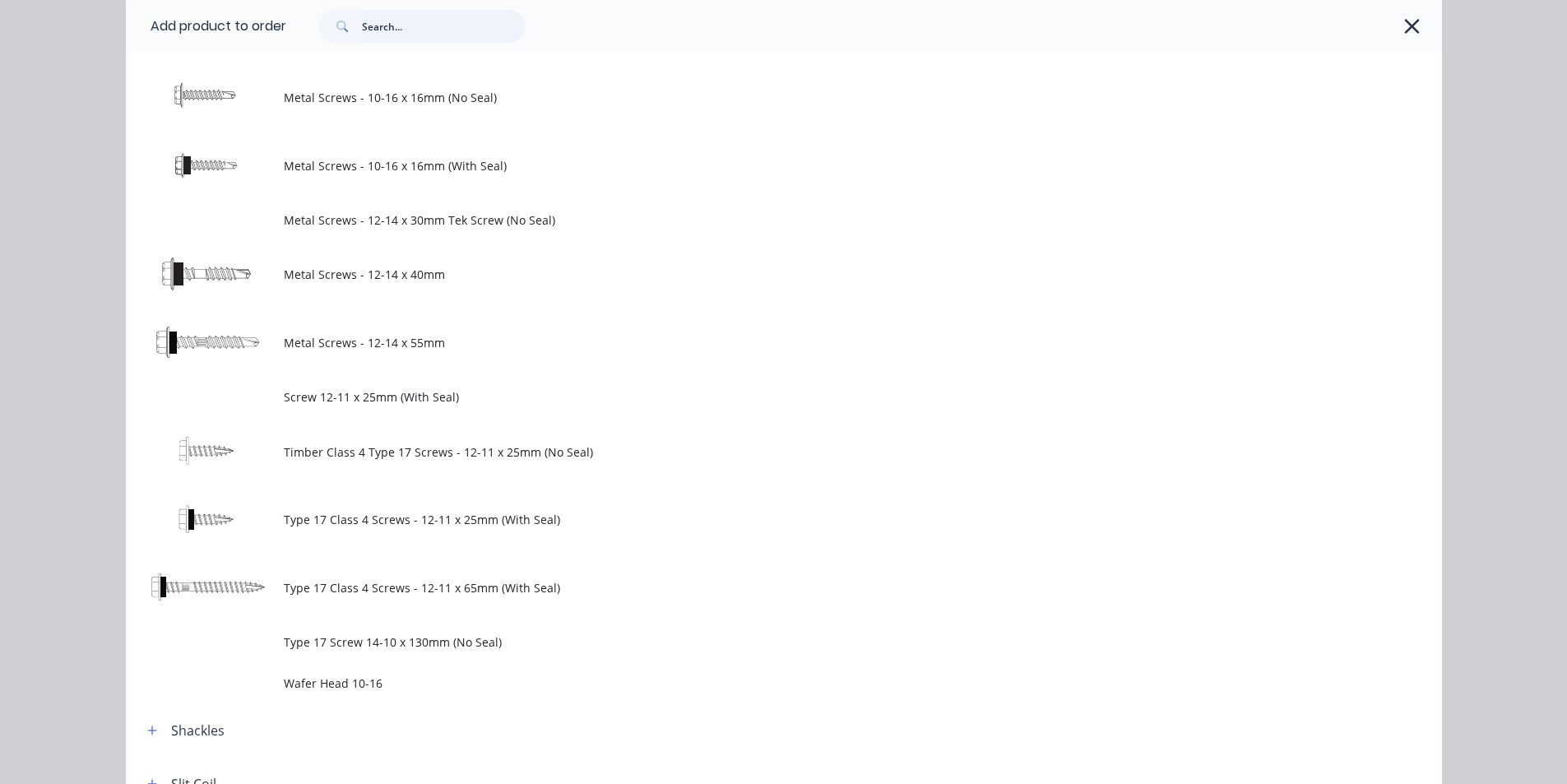
click at [373, 27] on input "text" at bounding box center [443, 26] width 163 height 33
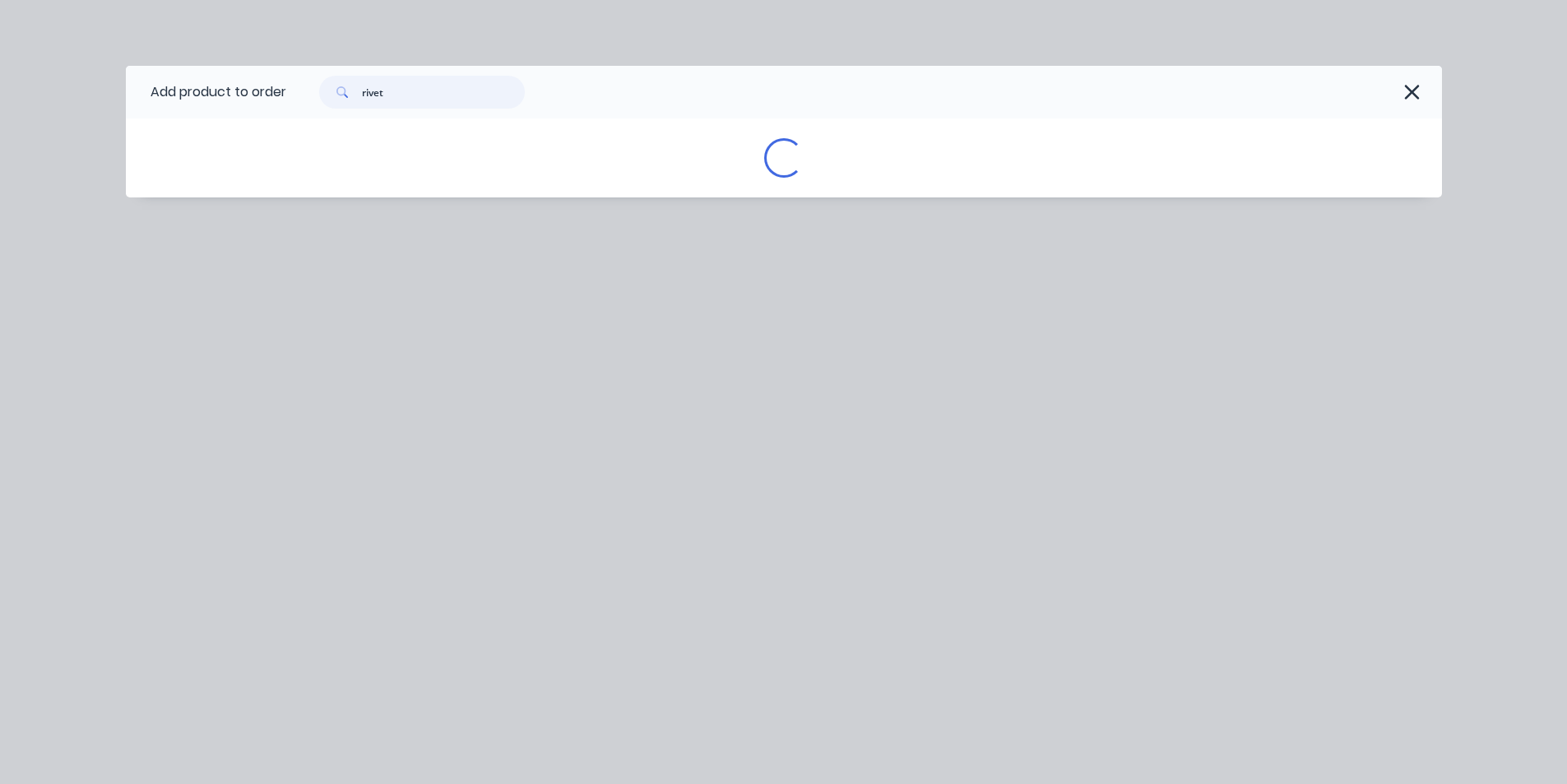
scroll to position [0, 0]
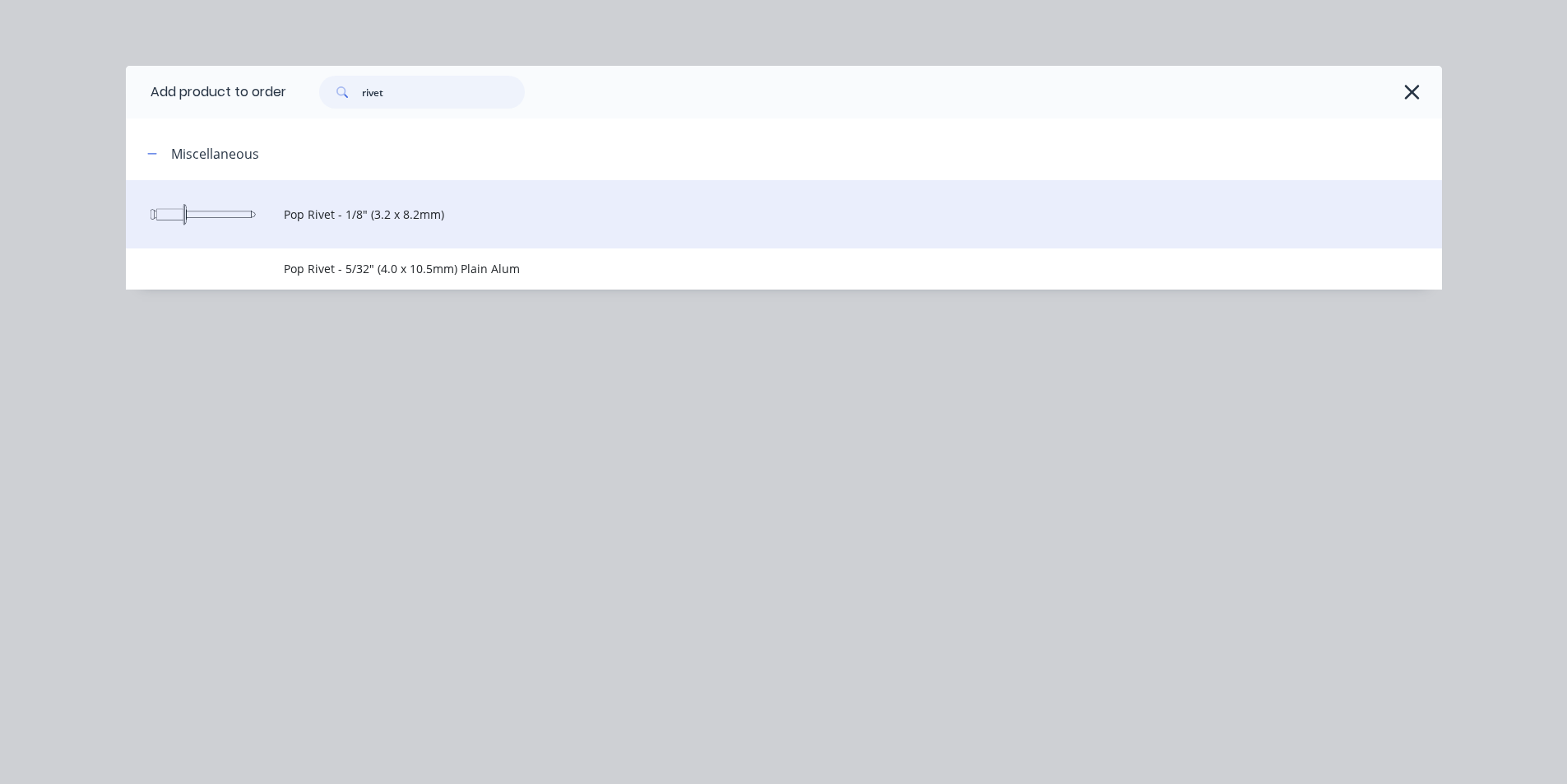
type input "rivet"
click at [387, 200] on td "Pop Rivet - 1/8" (3.2 x 8.2mm)" at bounding box center [863, 214] width 1159 height 68
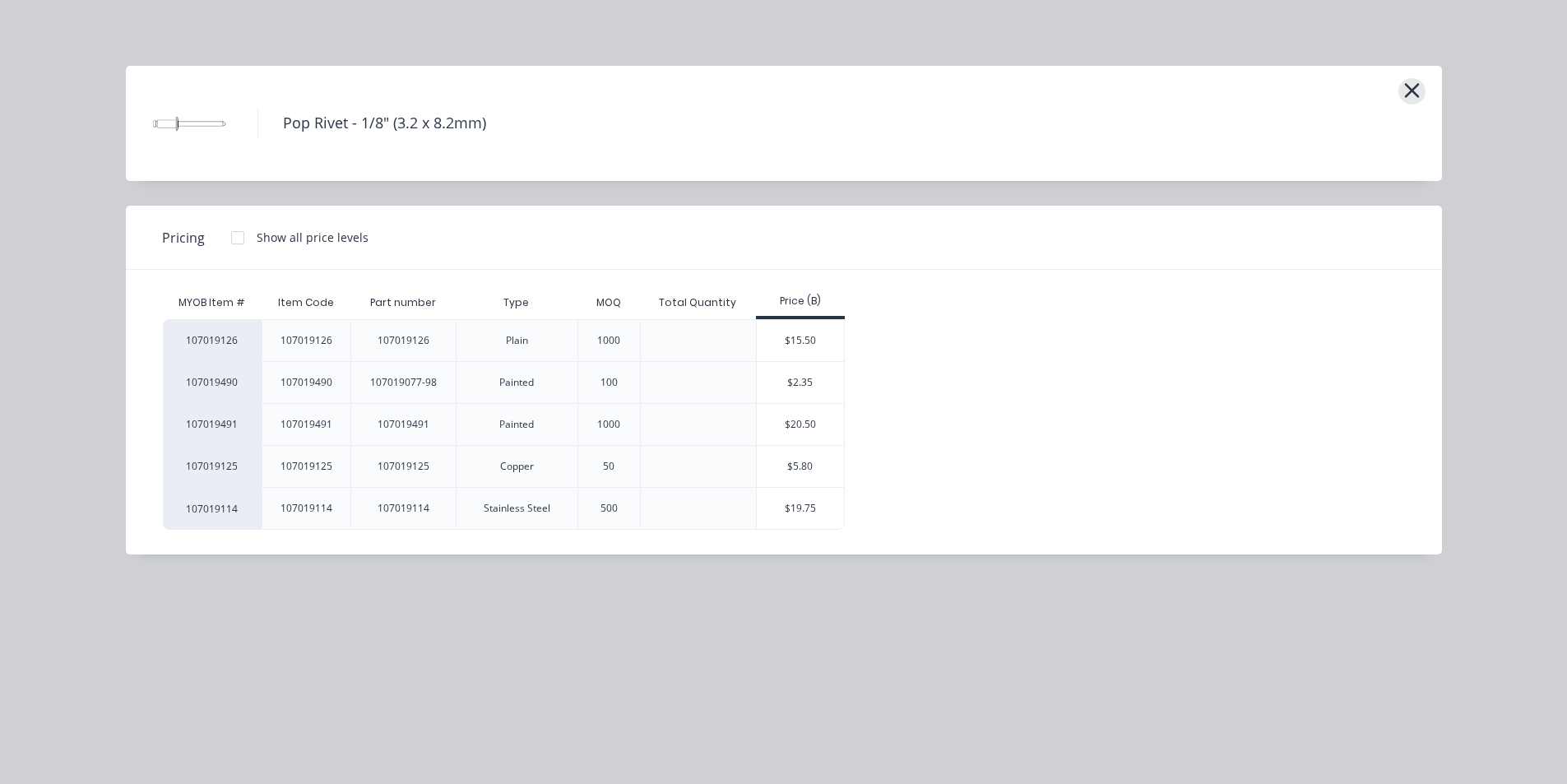
click at [1408, 86] on icon "button" at bounding box center [1412, 90] width 18 height 23
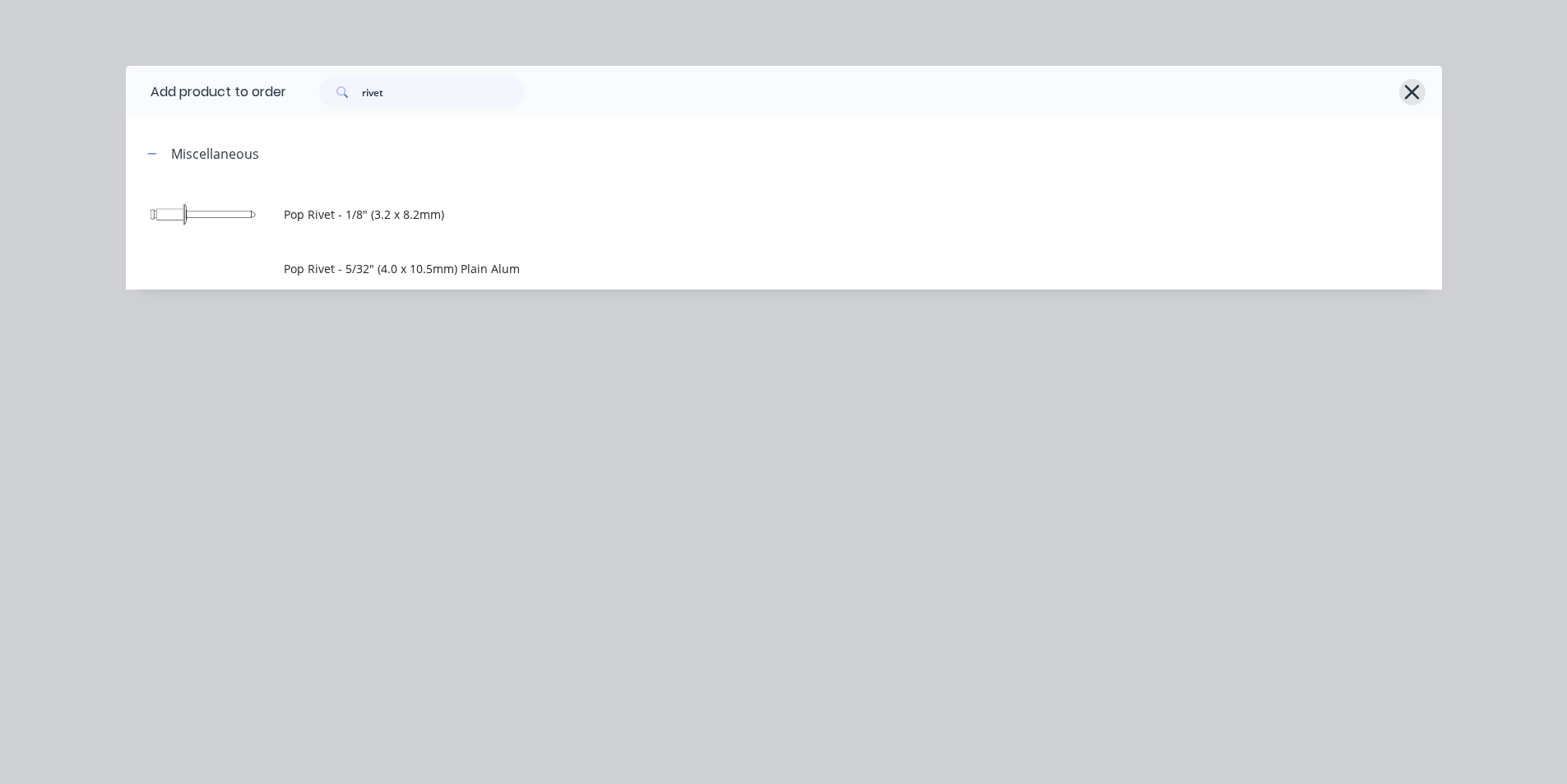
click at [1424, 92] on button "button" at bounding box center [1412, 91] width 26 height 26
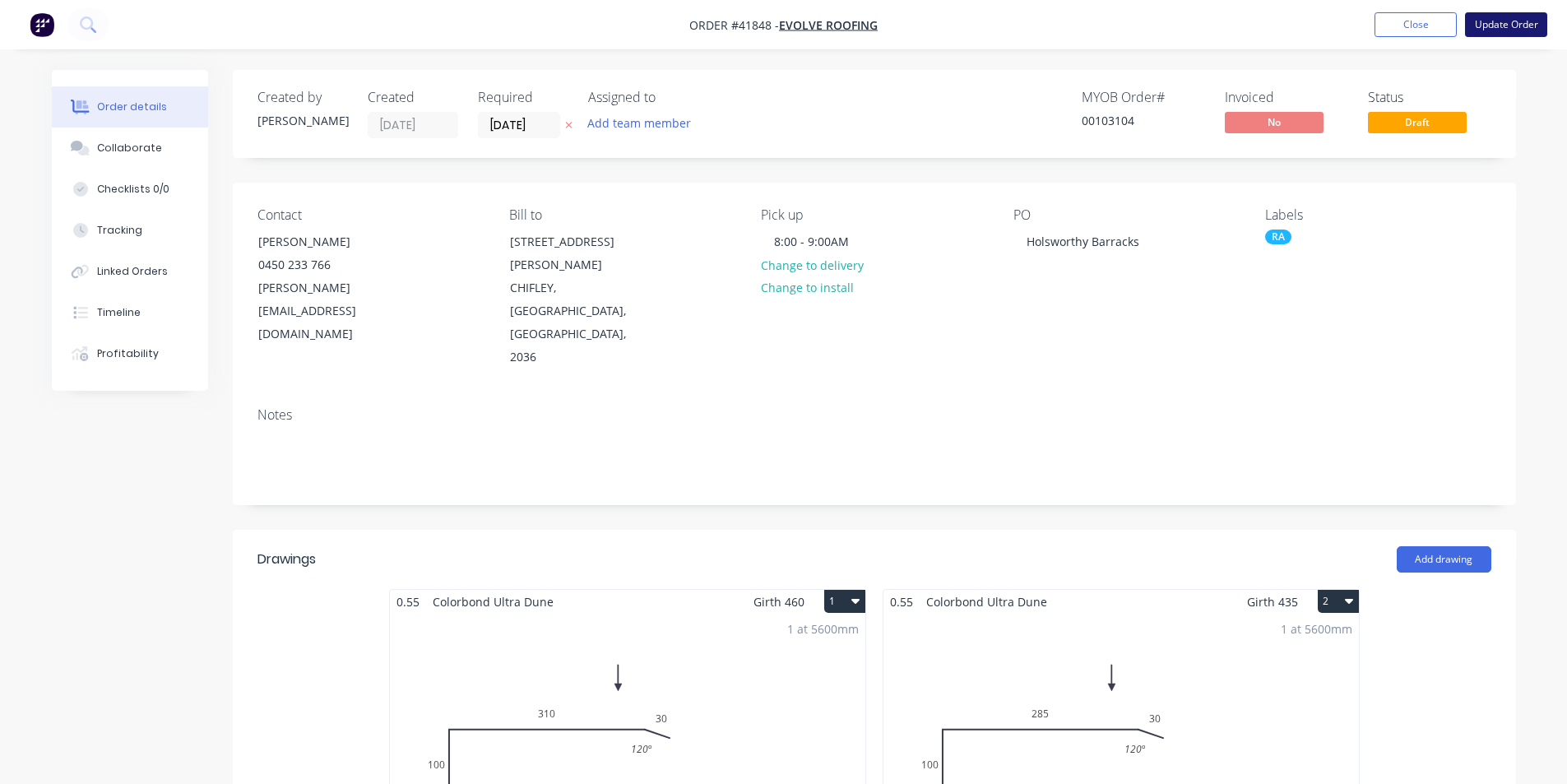
click at [1533, 24] on button "Update Order" at bounding box center [1507, 24] width 82 height 24
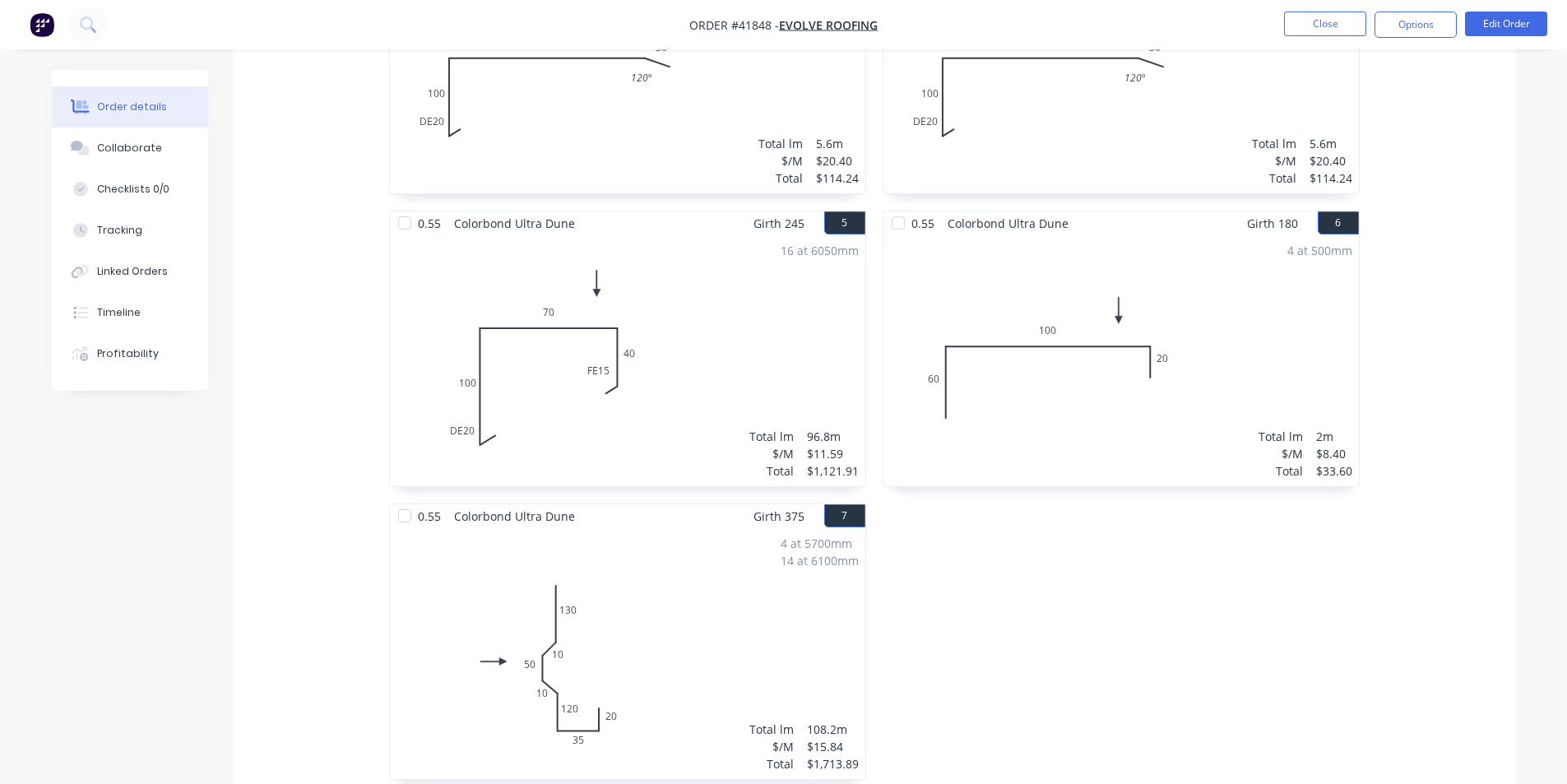
scroll to position [1190, 0]
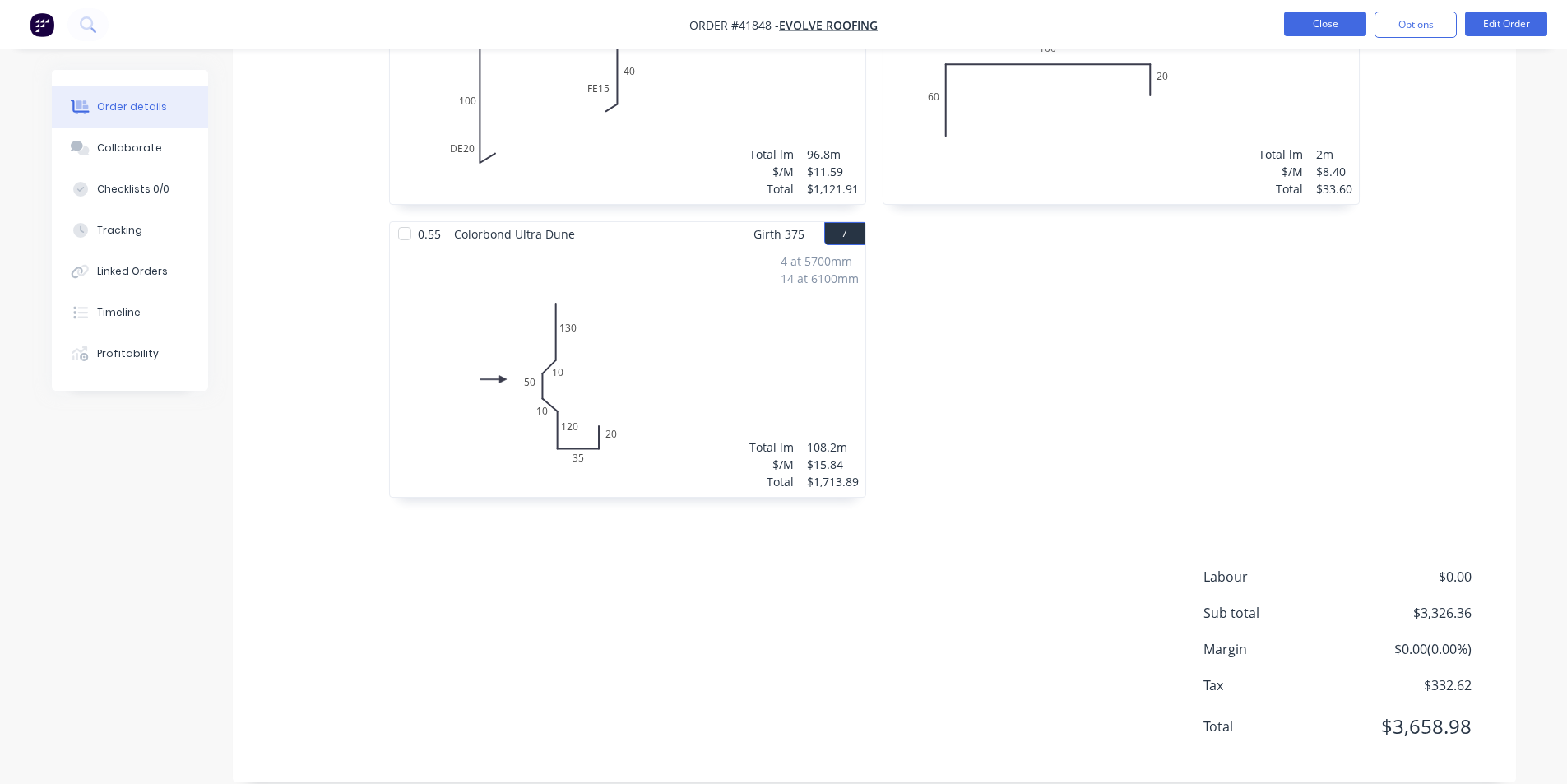
click at [1340, 25] on button "Close" at bounding box center [1325, 24] width 82 height 24
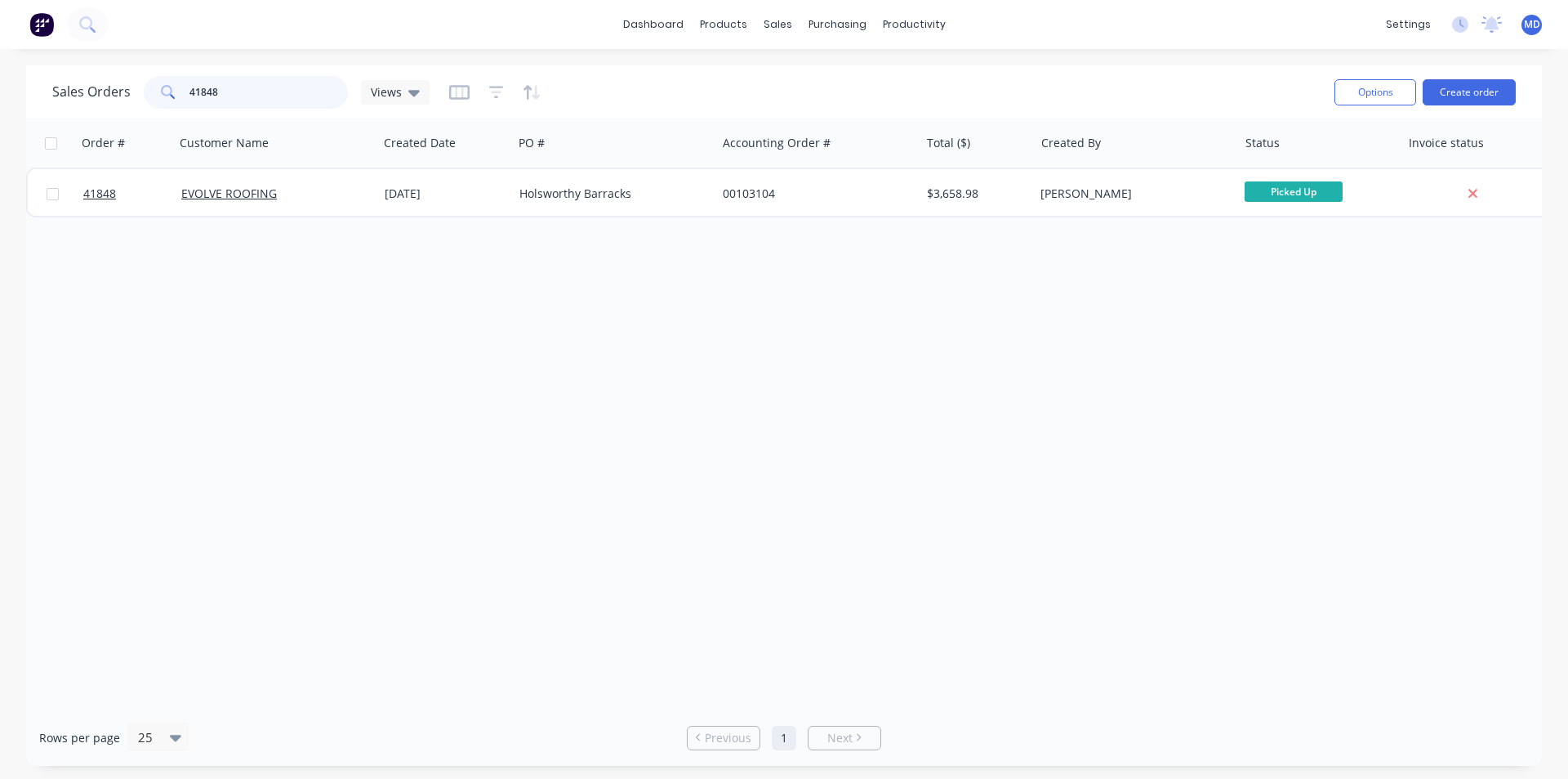
drag, startPoint x: 131, startPoint y: 93, endPoint x: 7, endPoint y: 100, distance: 124.2
click at [29, 101] on div "Sales Orders 41848 Views Options Create order" at bounding box center [784, 92] width 1515 height 53
